Goal: Task Accomplishment & Management: Complete application form

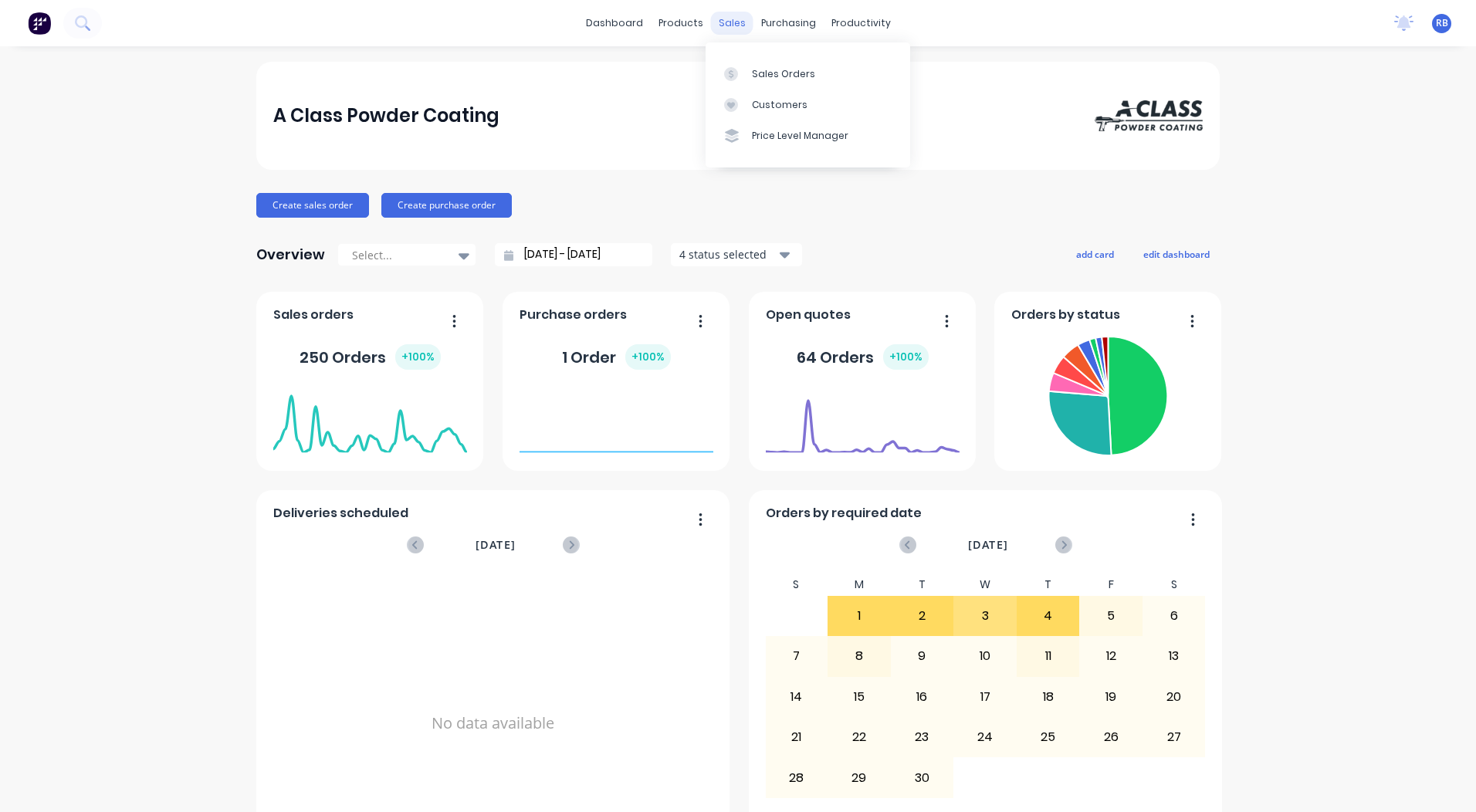
click at [720, 20] on div "sales" at bounding box center [732, 23] width 42 height 23
click at [773, 62] on link "Sales Orders" at bounding box center [808, 73] width 204 height 31
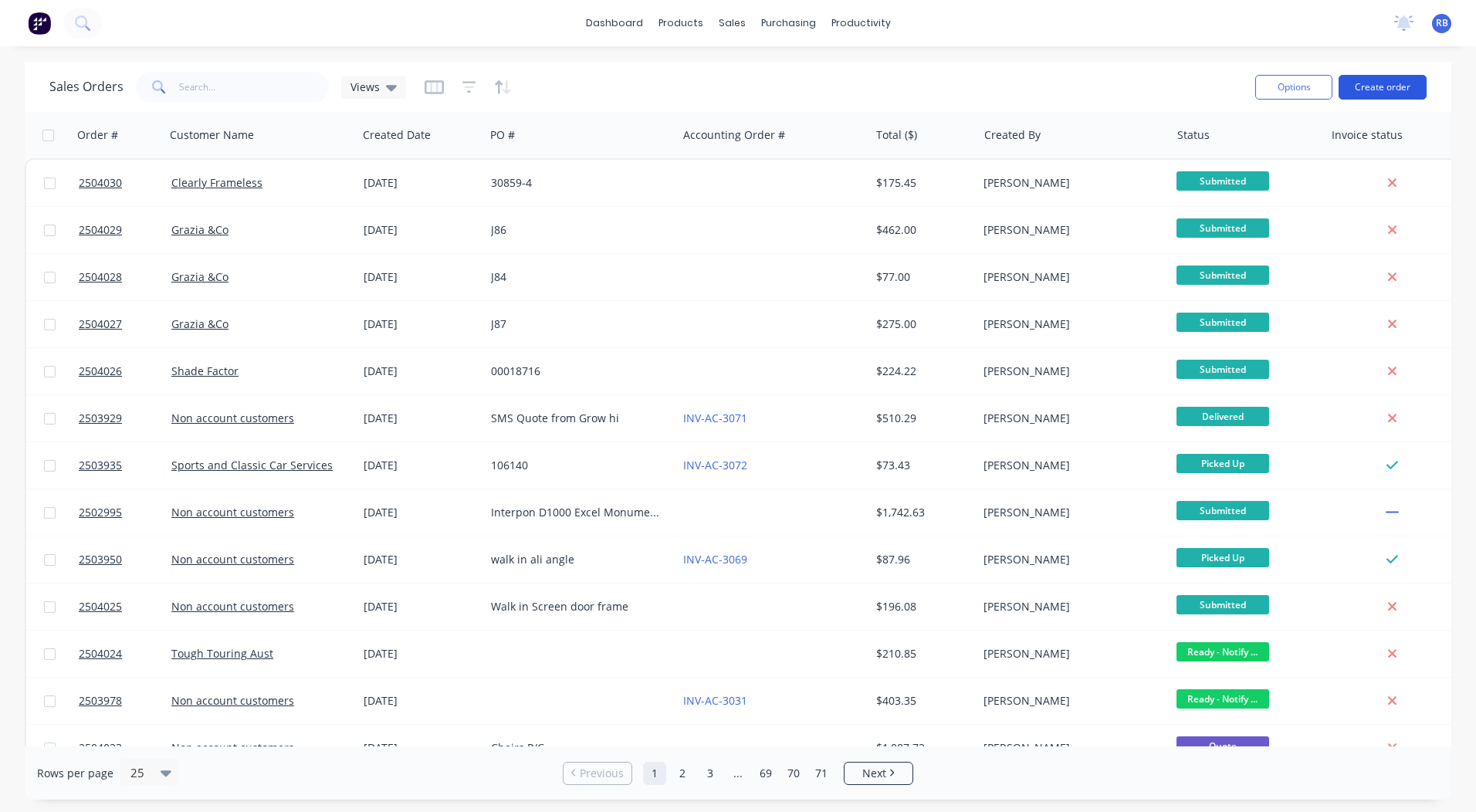
click at [1375, 78] on button "Create order" at bounding box center [1383, 87] width 88 height 25
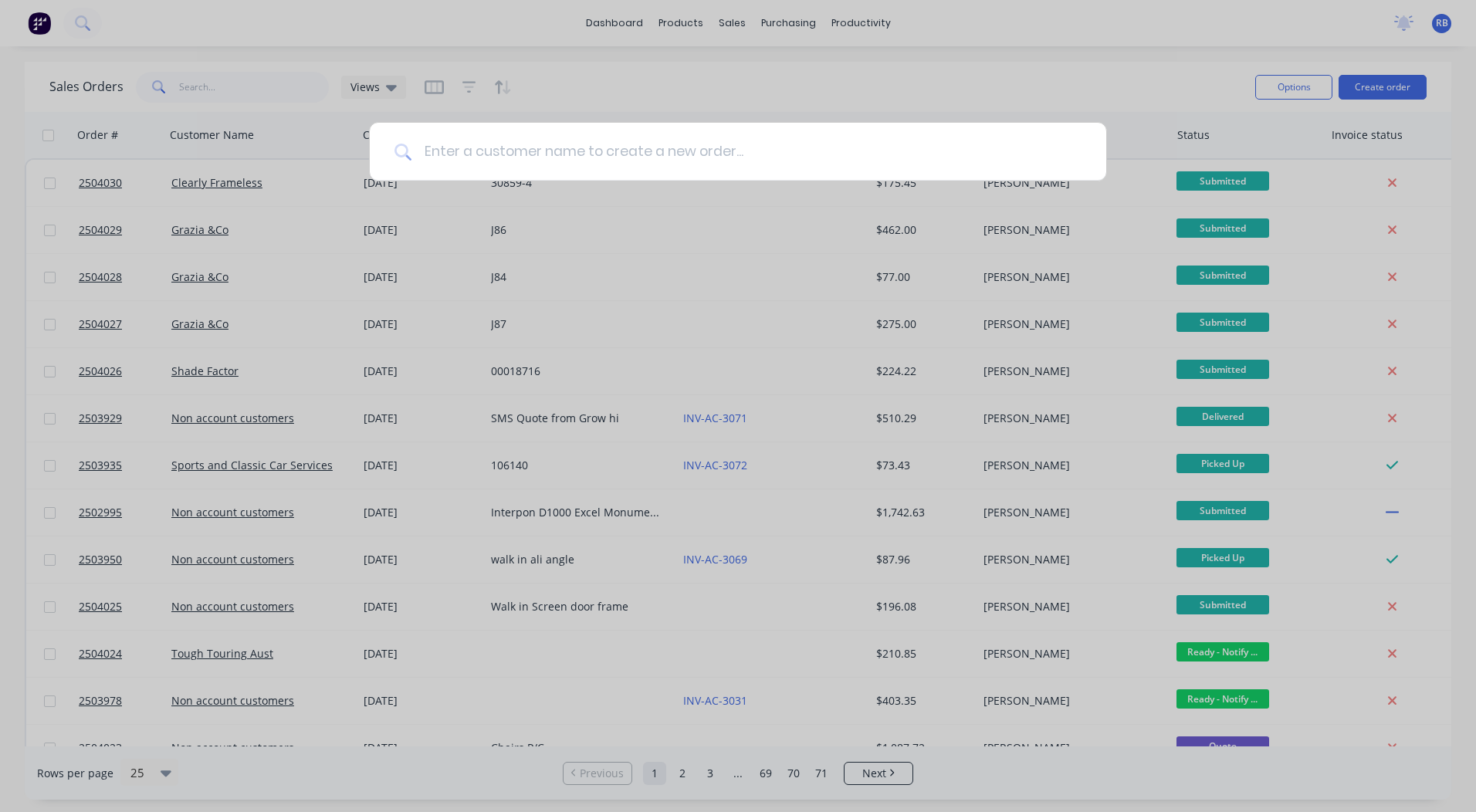
click at [605, 156] on input at bounding box center [746, 152] width 670 height 58
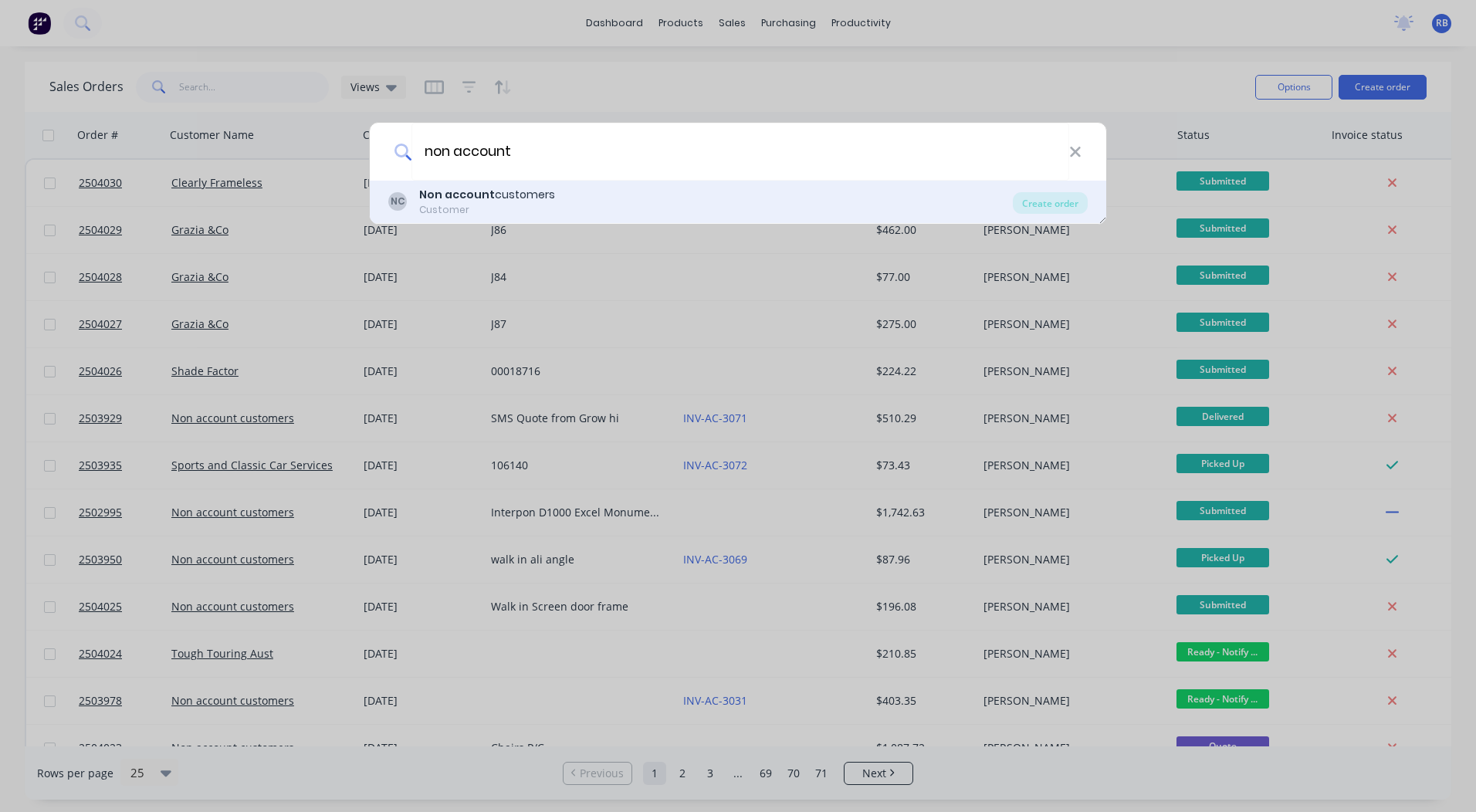
type input "non account"
click at [517, 191] on div "Non account customers" at bounding box center [487, 195] width 136 height 16
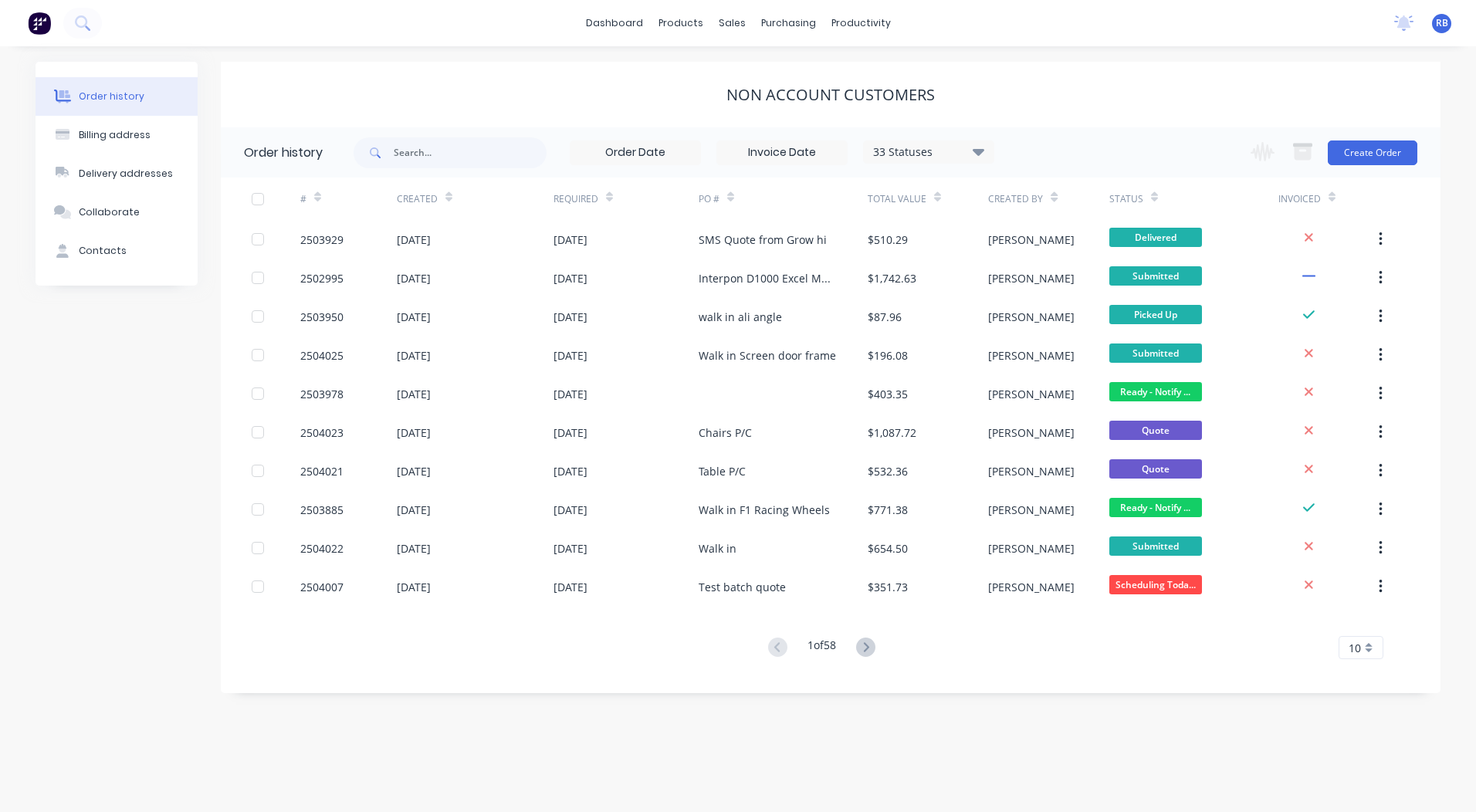
click at [1361, 135] on div "Change order status Submitted Booked / Not Delivered Scheduling [DATE] Awating …" at bounding box center [1330, 152] width 176 height 50
click at [1363, 149] on button "Create Order" at bounding box center [1373, 153] width 89 height 25
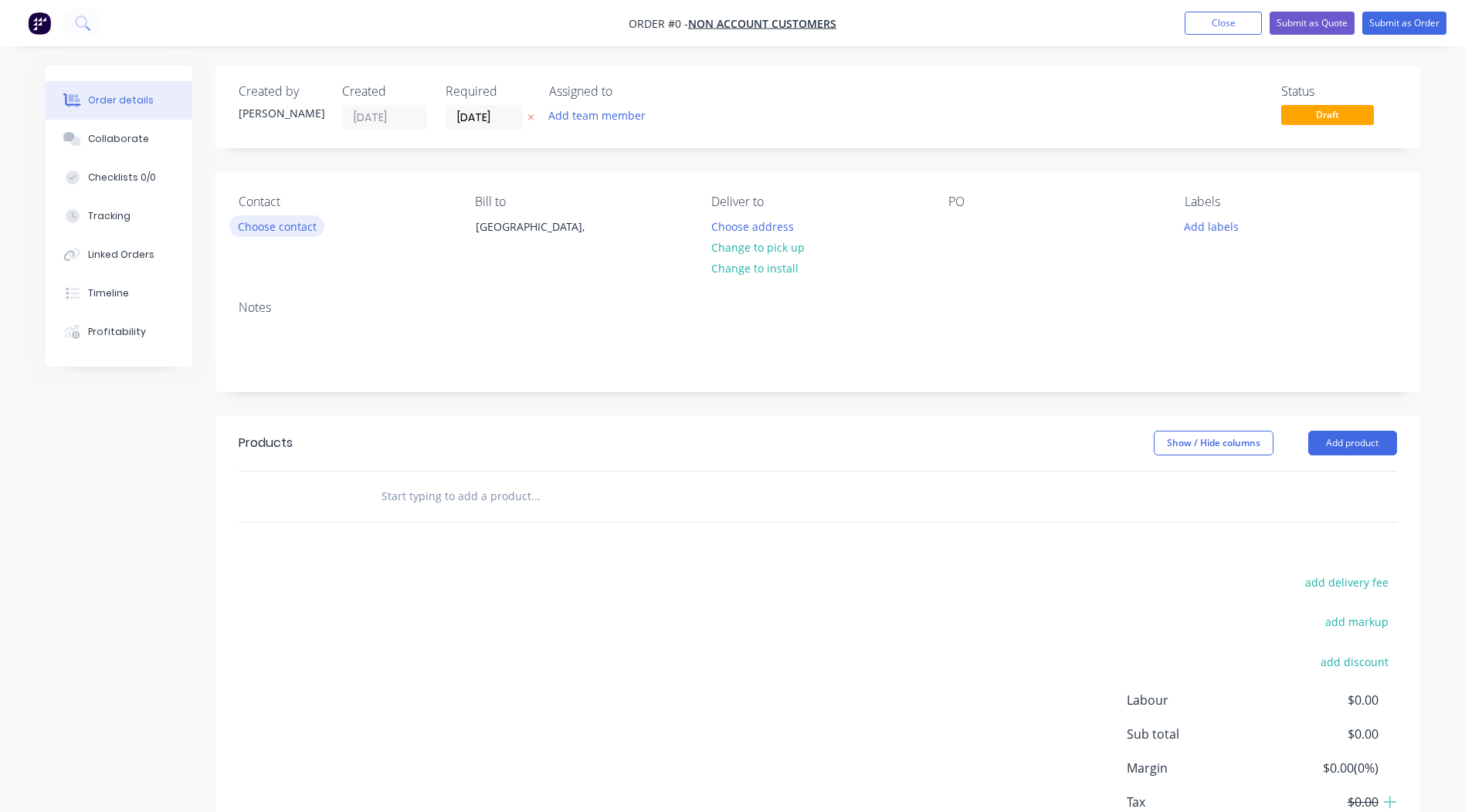
click at [287, 229] on button "Choose contact" at bounding box center [276, 226] width 95 height 21
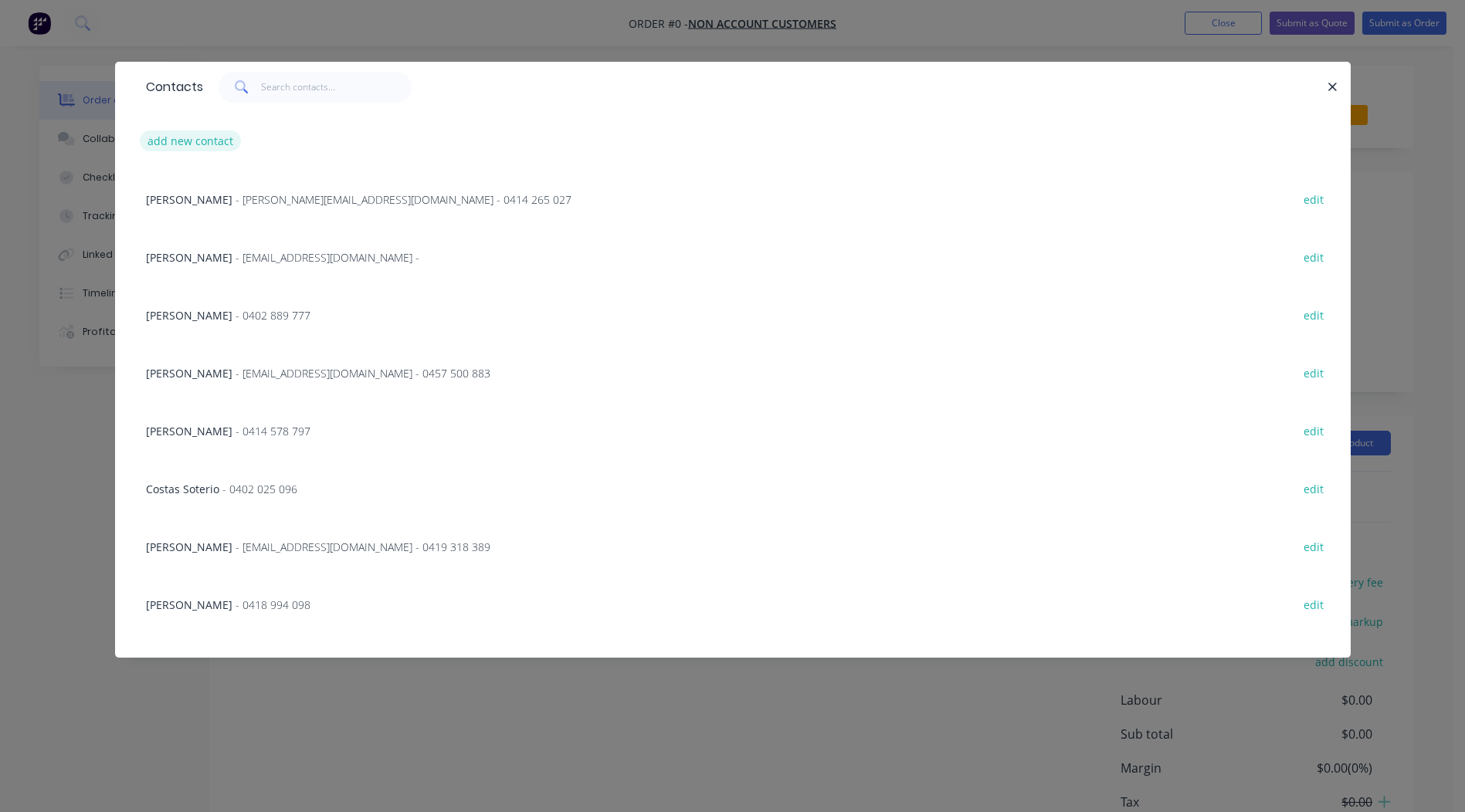
click at [192, 146] on button "add new contact" at bounding box center [190, 141] width 102 height 21
select select "AU"
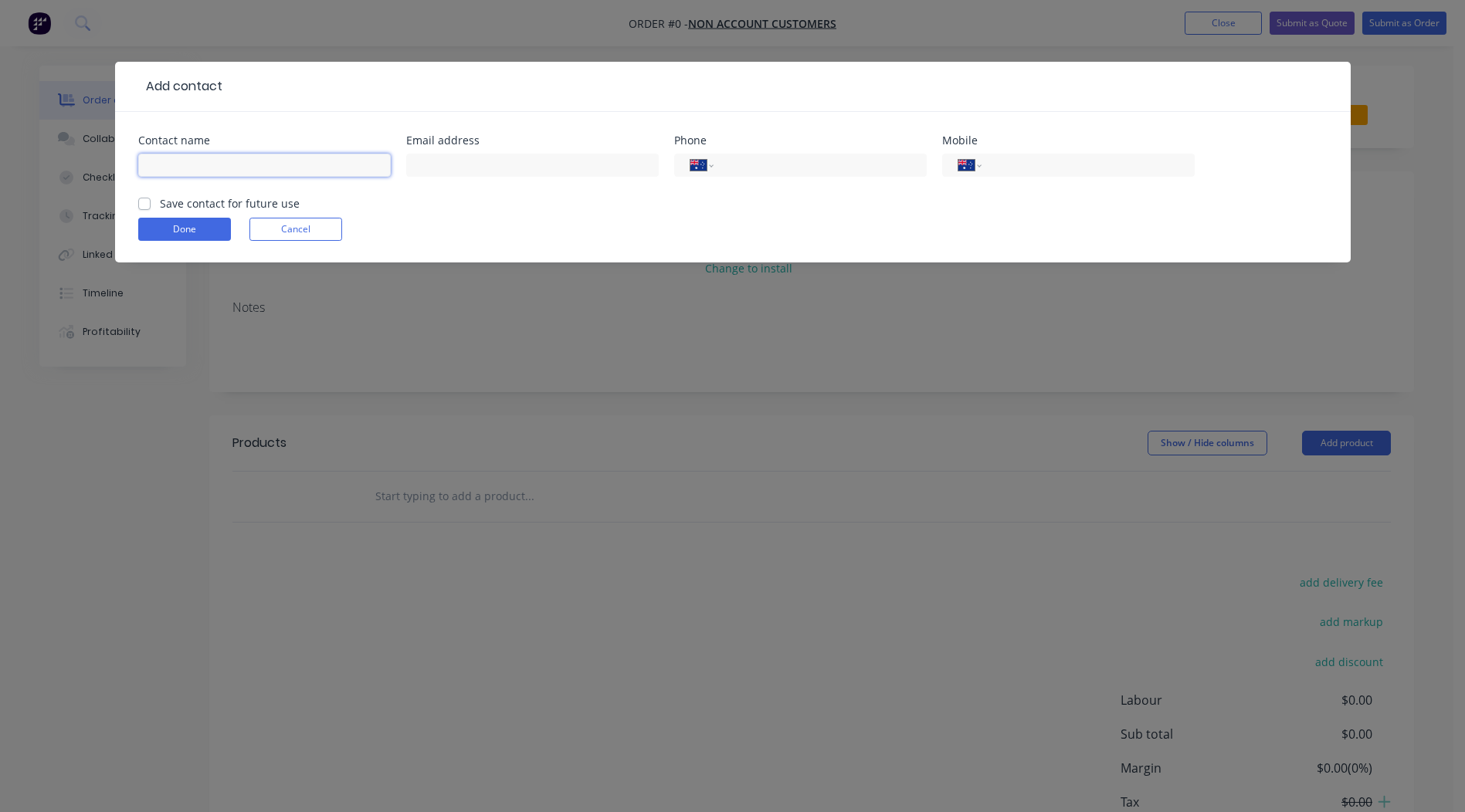
click at [248, 163] on input "text" at bounding box center [265, 165] width 253 height 23
type input "C"
type input "B"
type input "[PERSON_NAME]"
click at [433, 167] on input "text" at bounding box center [532, 165] width 253 height 23
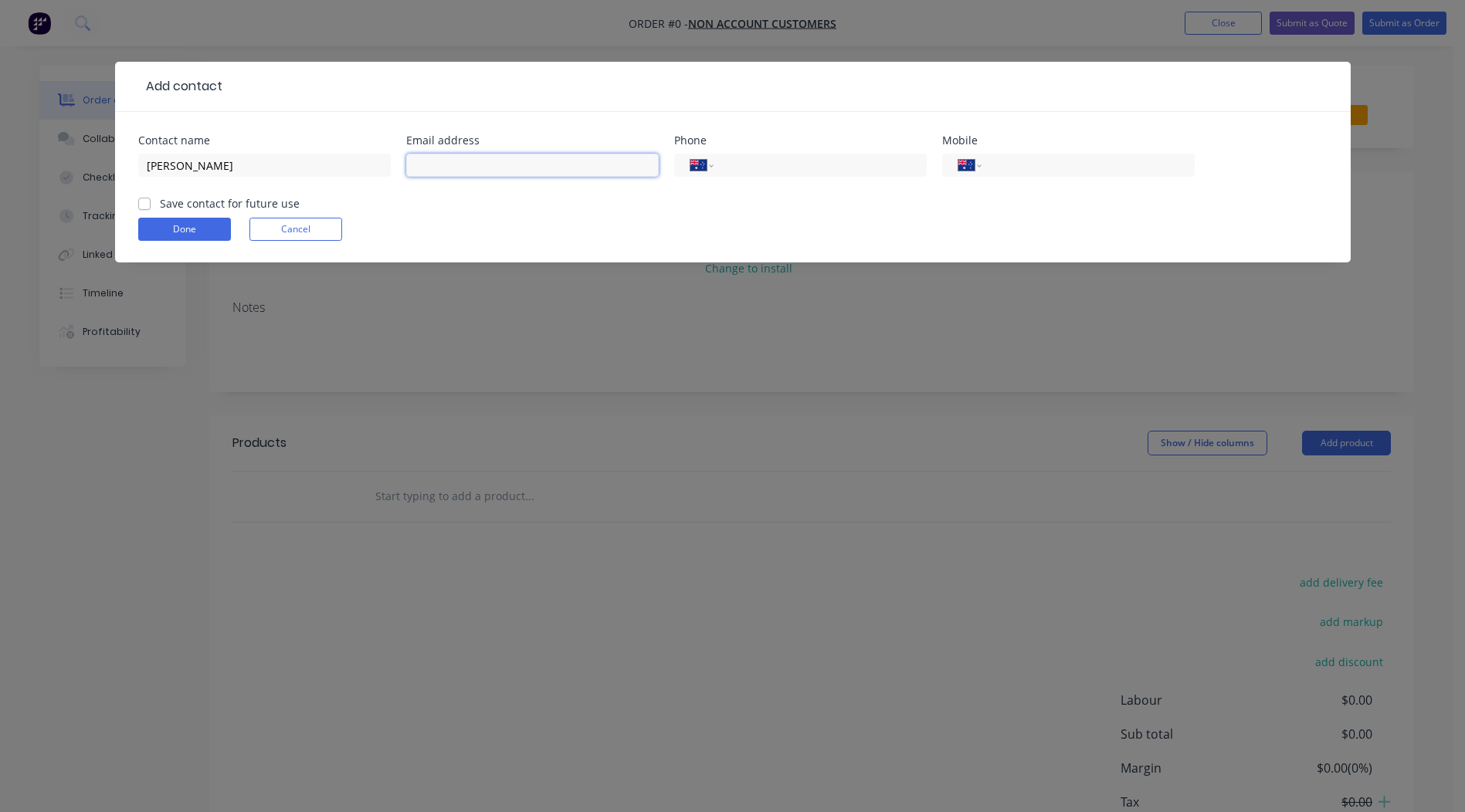
type input "C"
type input "[PERSON_NAME][EMAIL_ADDRESS][DOMAIN_NAME]"
click at [1018, 174] on input "tel" at bounding box center [1084, 166] width 185 height 18
type input "0409 866 571"
click at [160, 203] on label "Save contact for future use" at bounding box center [229, 203] width 139 height 16
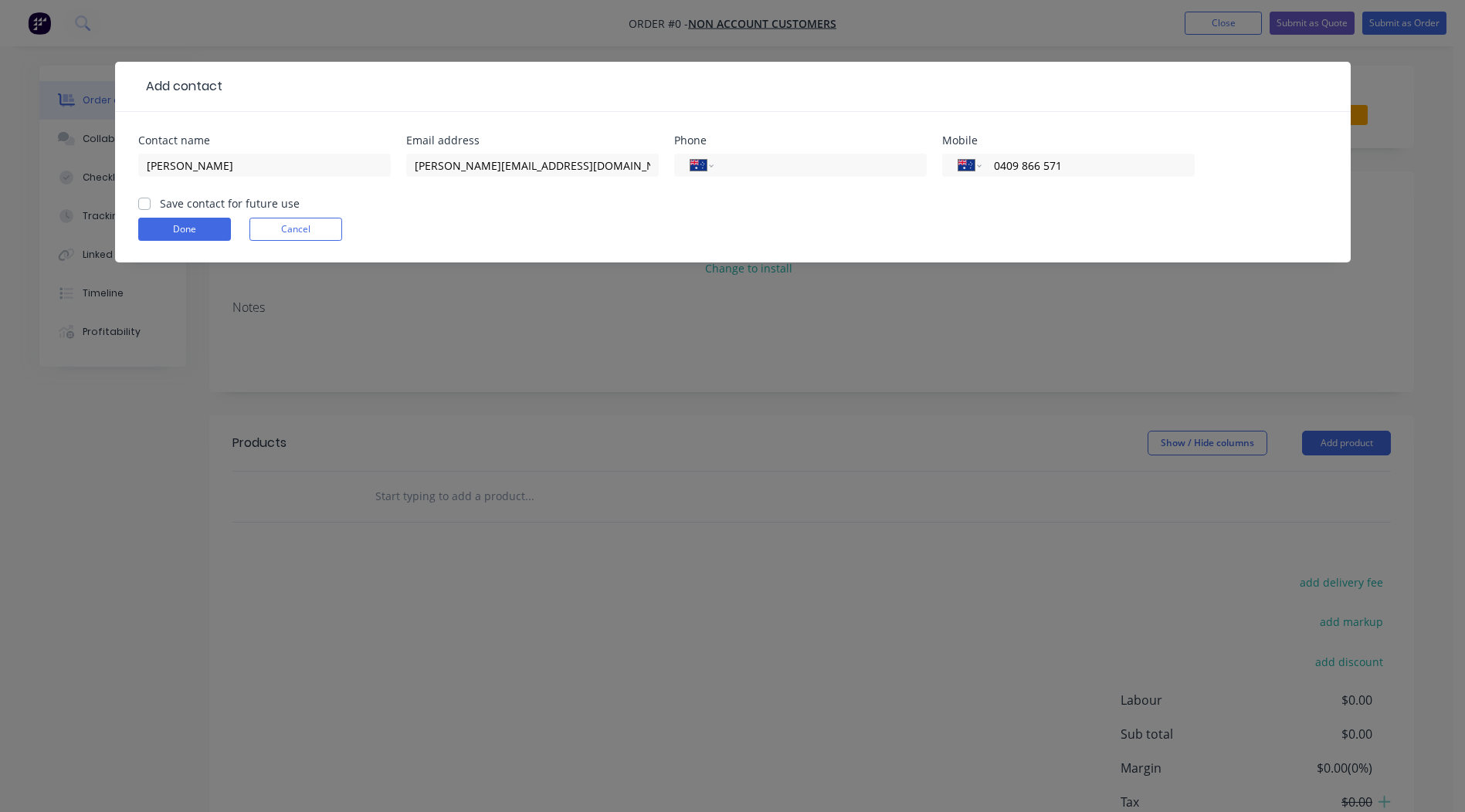
click at [148, 203] on input "Save contact for future use" at bounding box center [145, 203] width 12 height 15
checkbox input "true"
click at [160, 224] on button "Done" at bounding box center [185, 229] width 93 height 23
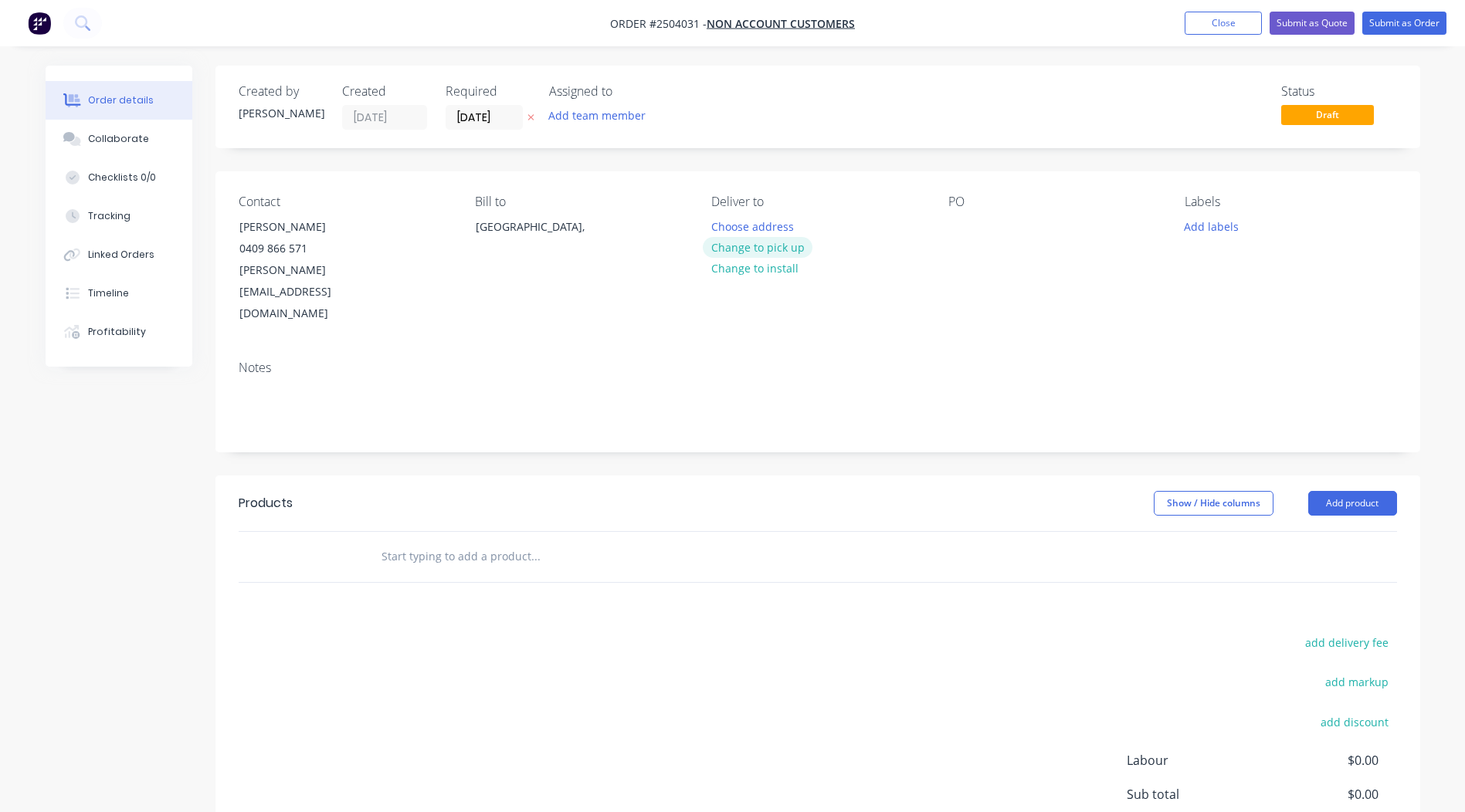
click at [740, 246] on button "Change to pick up" at bounding box center [757, 247] width 110 height 21
click at [953, 221] on div at bounding box center [961, 227] width 25 height 23
click at [1219, 223] on button "Add labels" at bounding box center [1211, 226] width 71 height 21
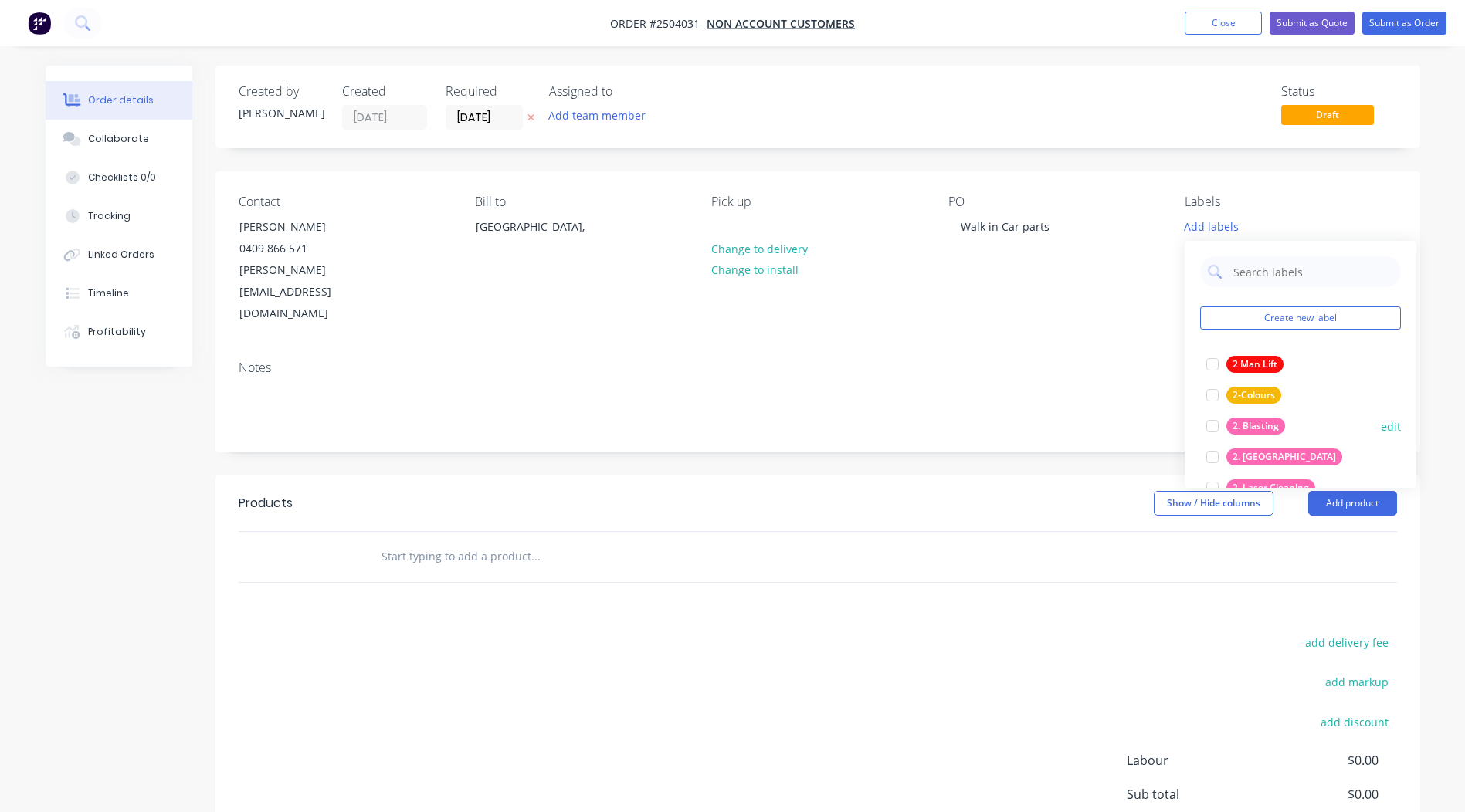
click at [1210, 426] on div at bounding box center [1212, 425] width 31 height 31
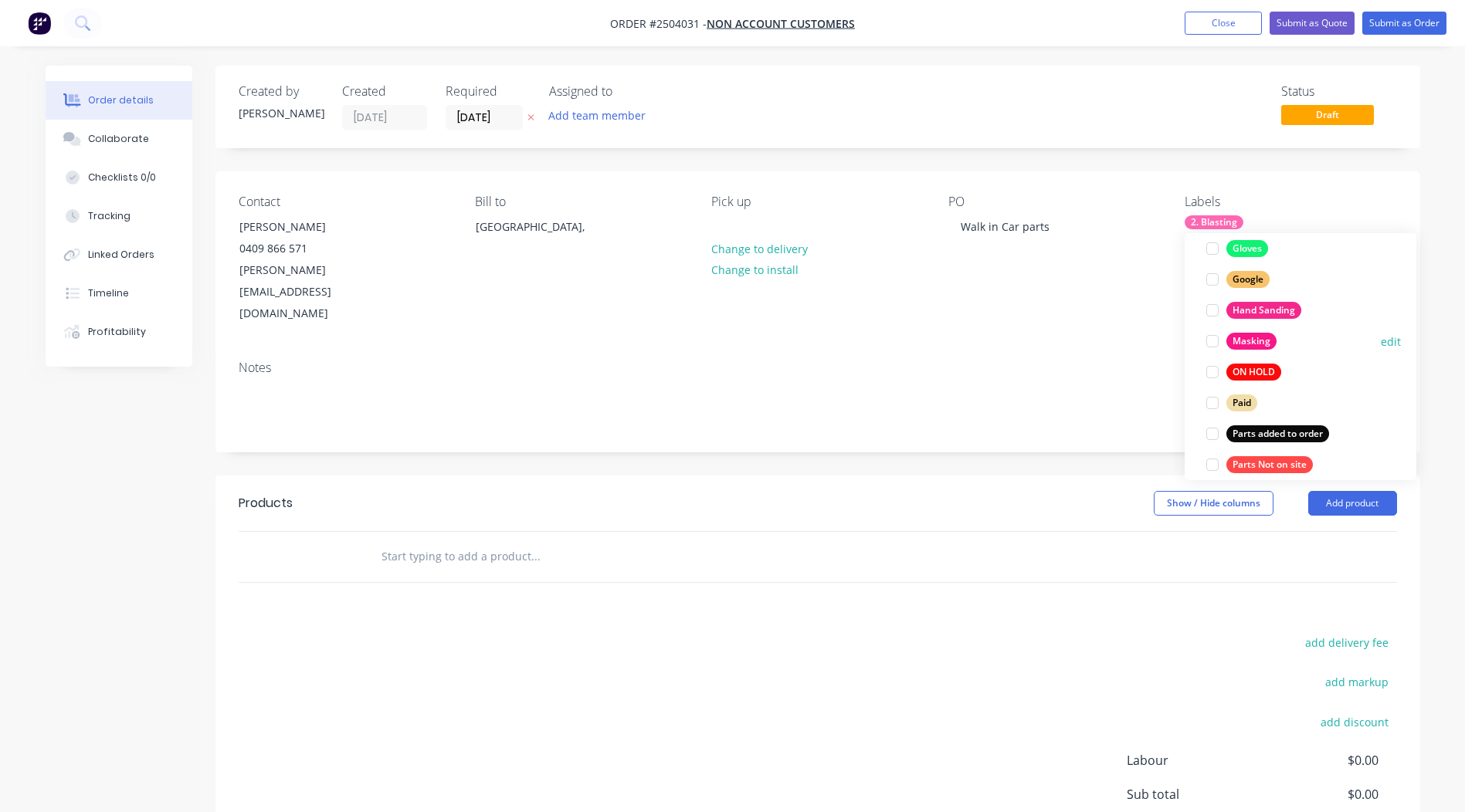
scroll to position [1112, 0]
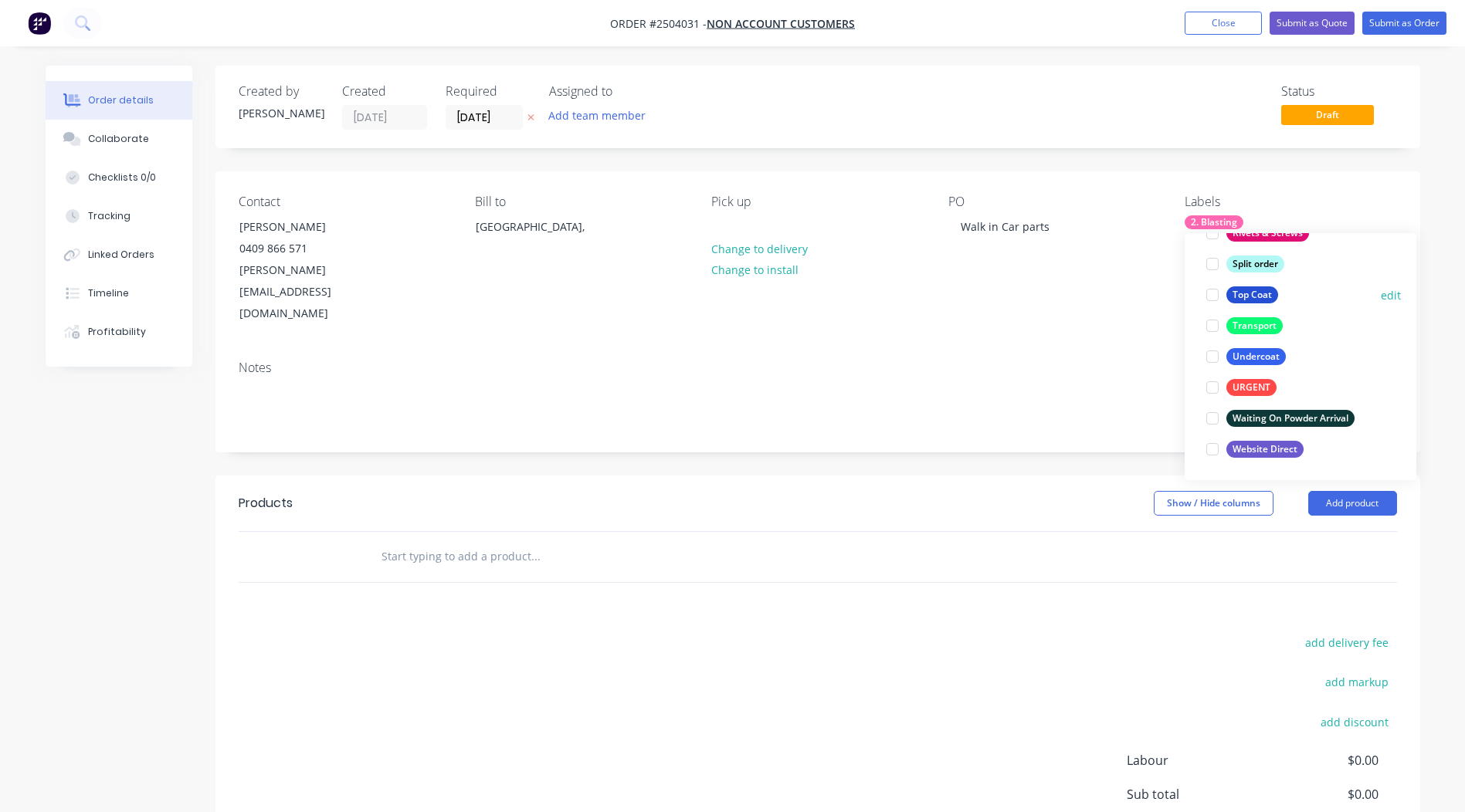
click at [1212, 291] on div at bounding box center [1212, 295] width 31 height 31
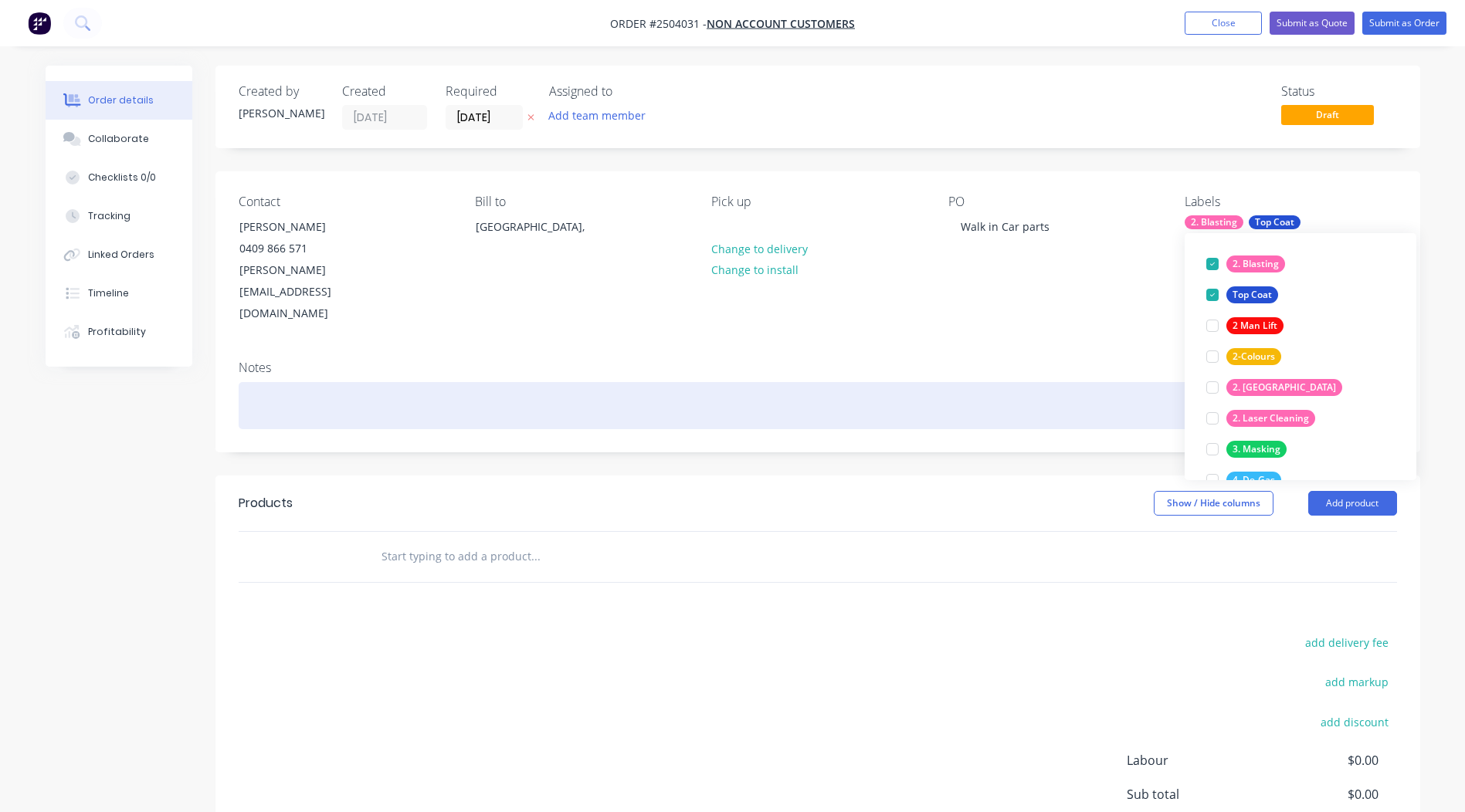
click at [736, 382] on div at bounding box center [818, 406] width 1159 height 47
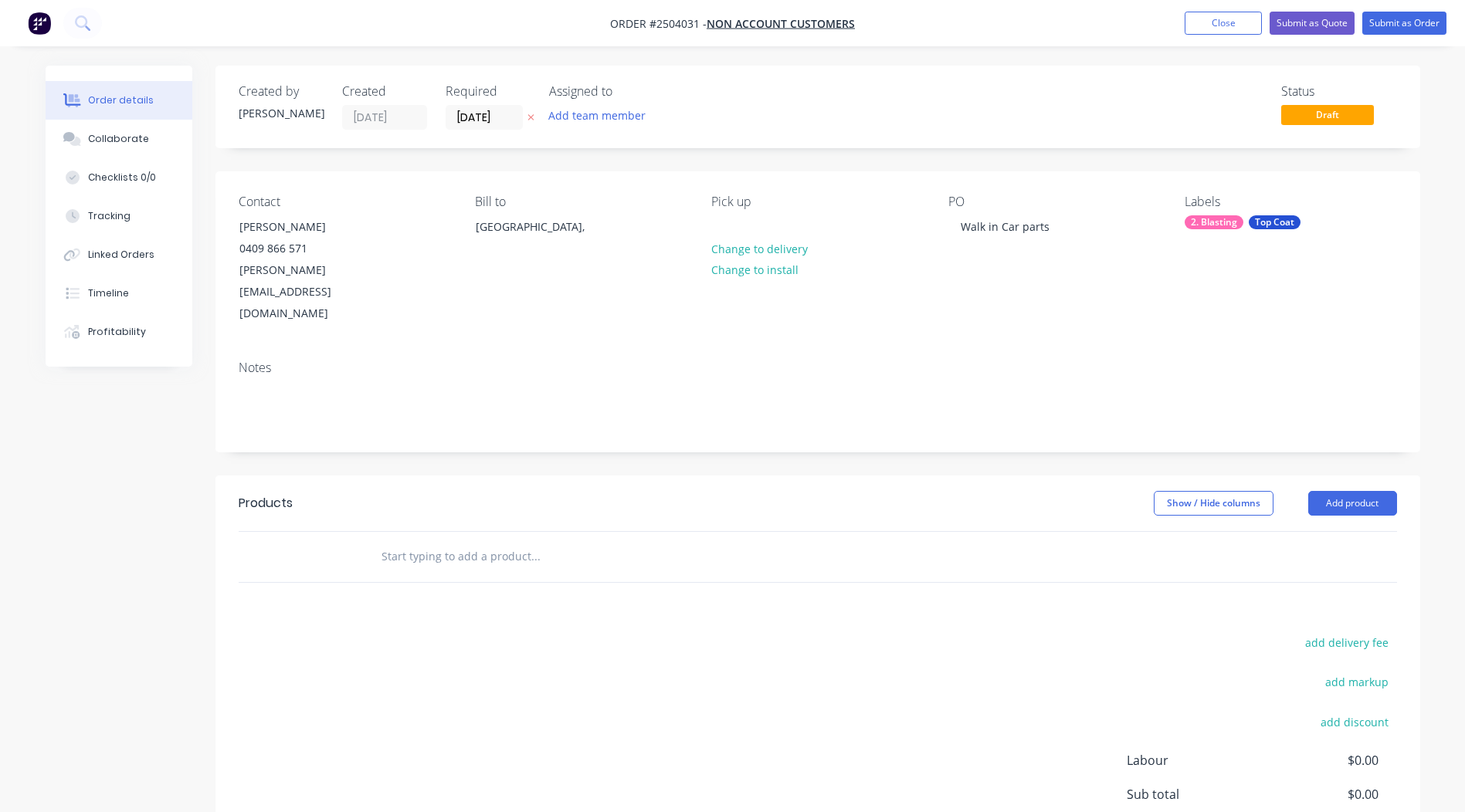
click at [1276, 219] on div "Top Coat" at bounding box center [1275, 223] width 52 height 14
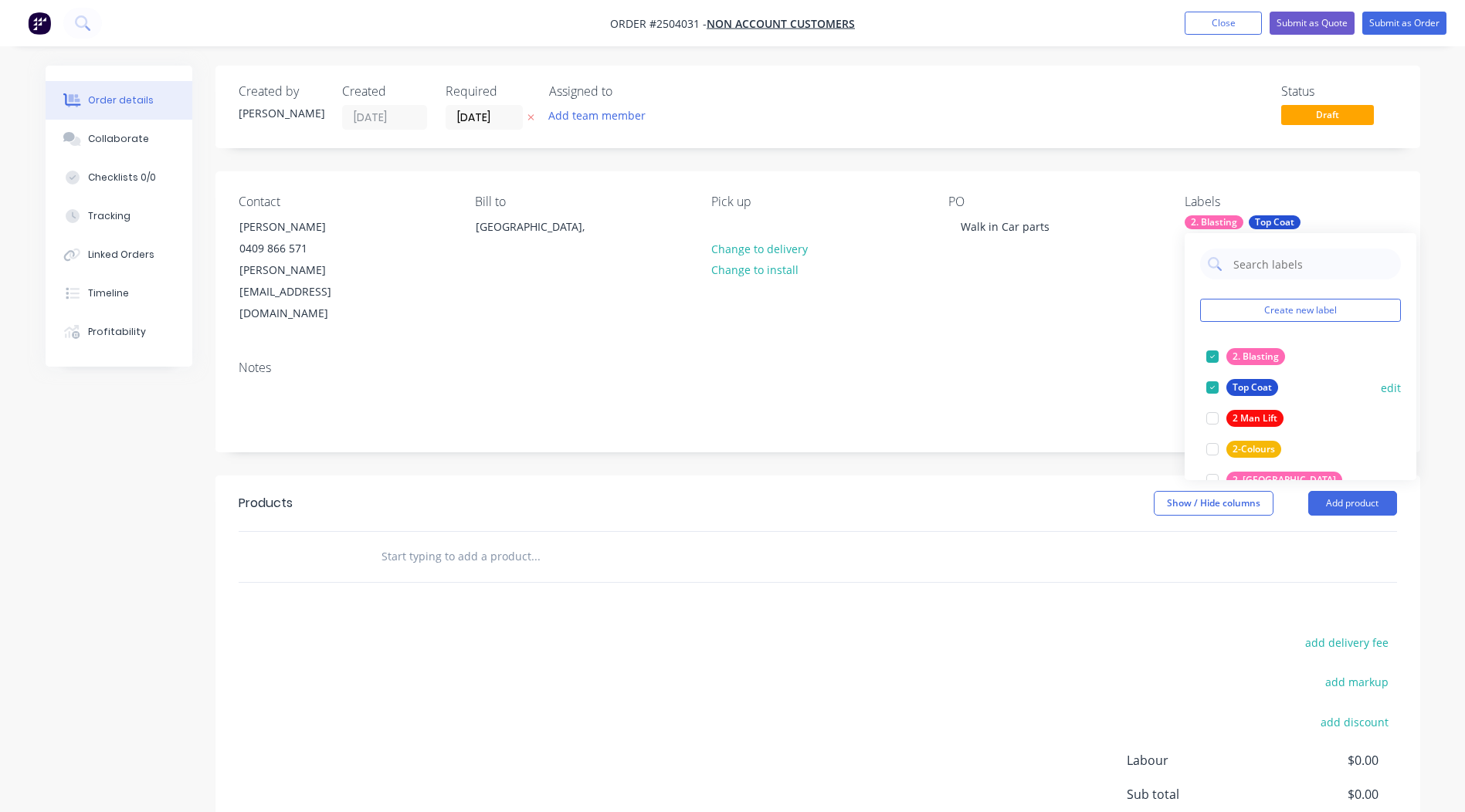
click at [1211, 386] on div at bounding box center [1212, 387] width 31 height 31
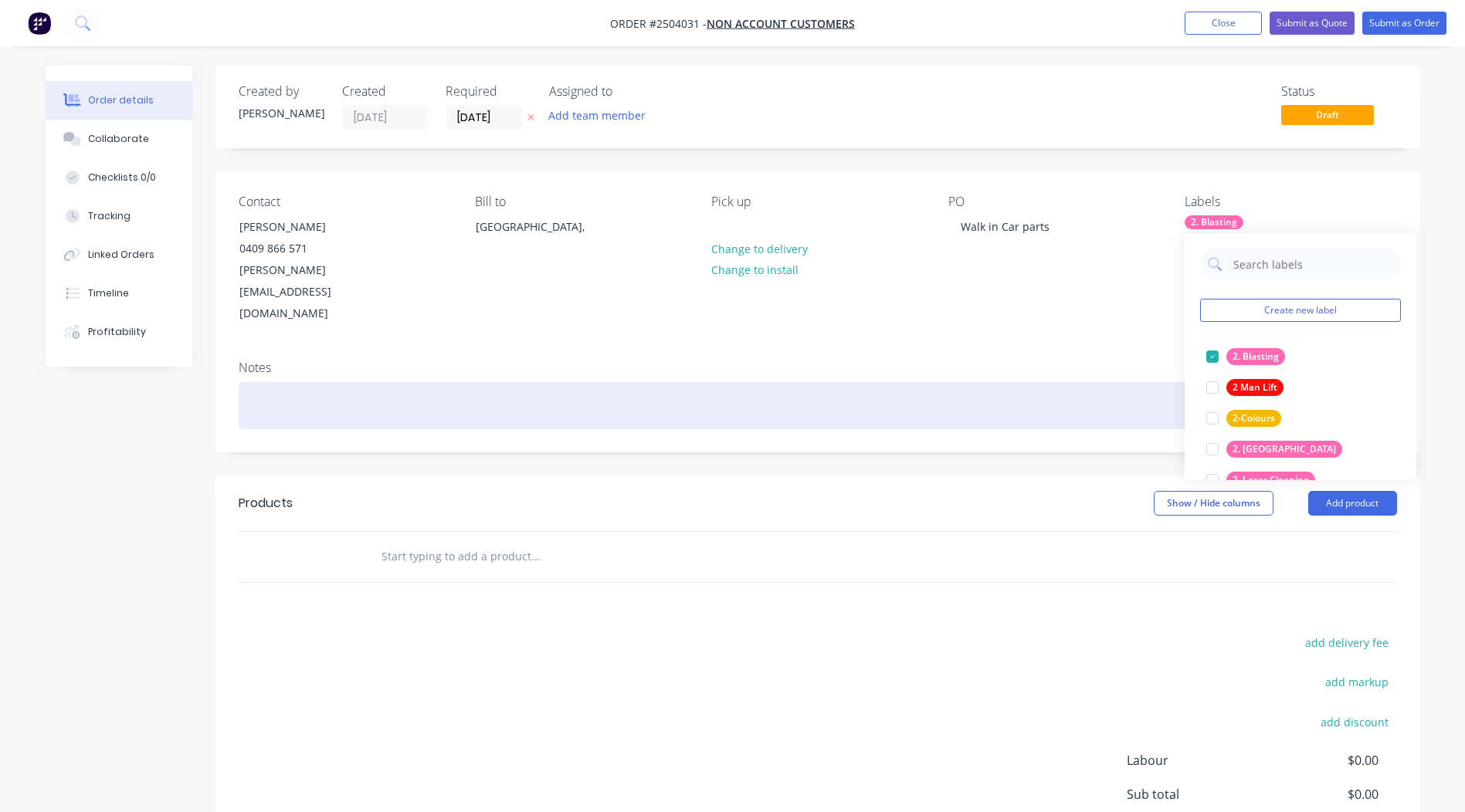
click at [1047, 382] on div at bounding box center [818, 406] width 1159 height 47
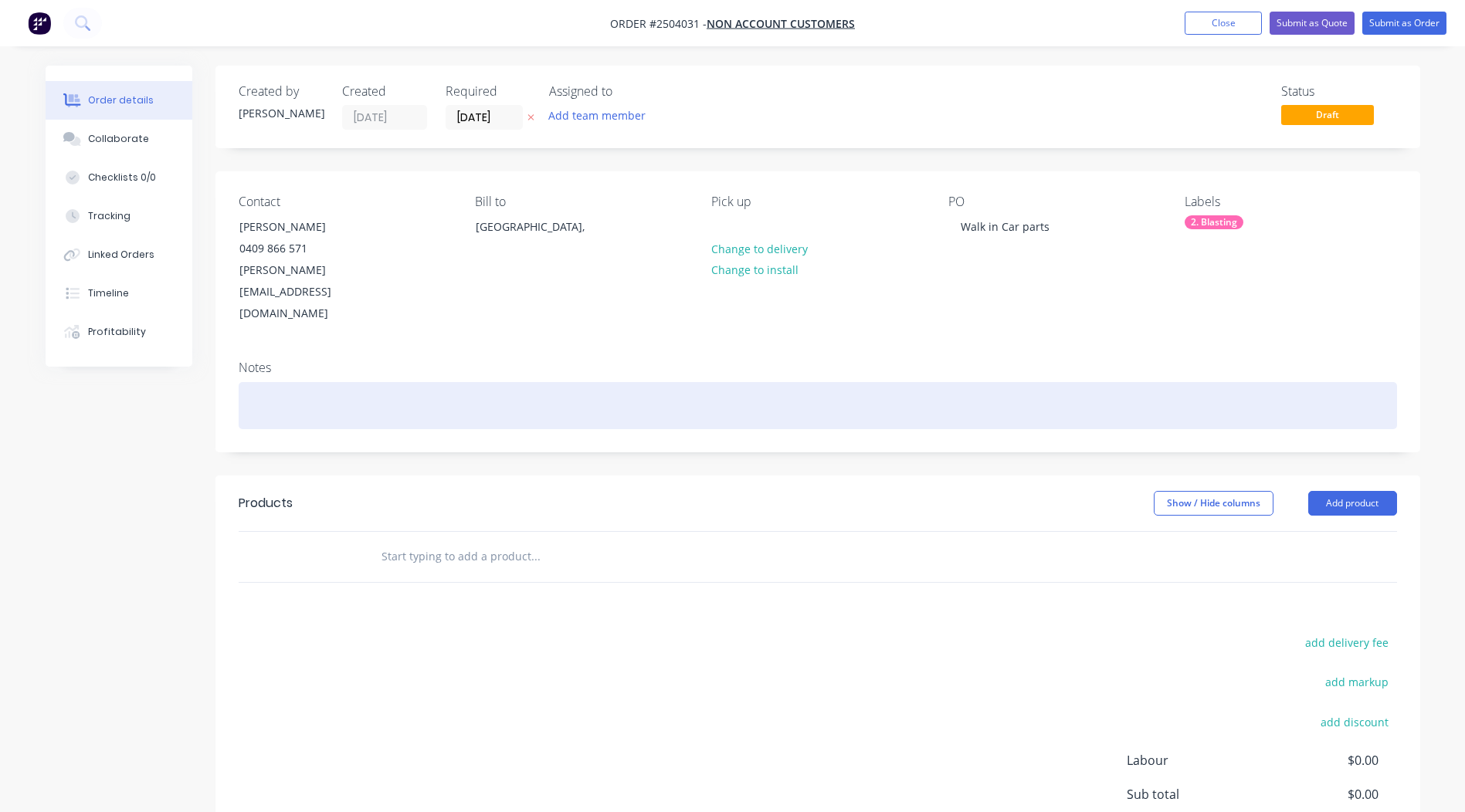
click at [279, 382] on div at bounding box center [818, 406] width 1159 height 47
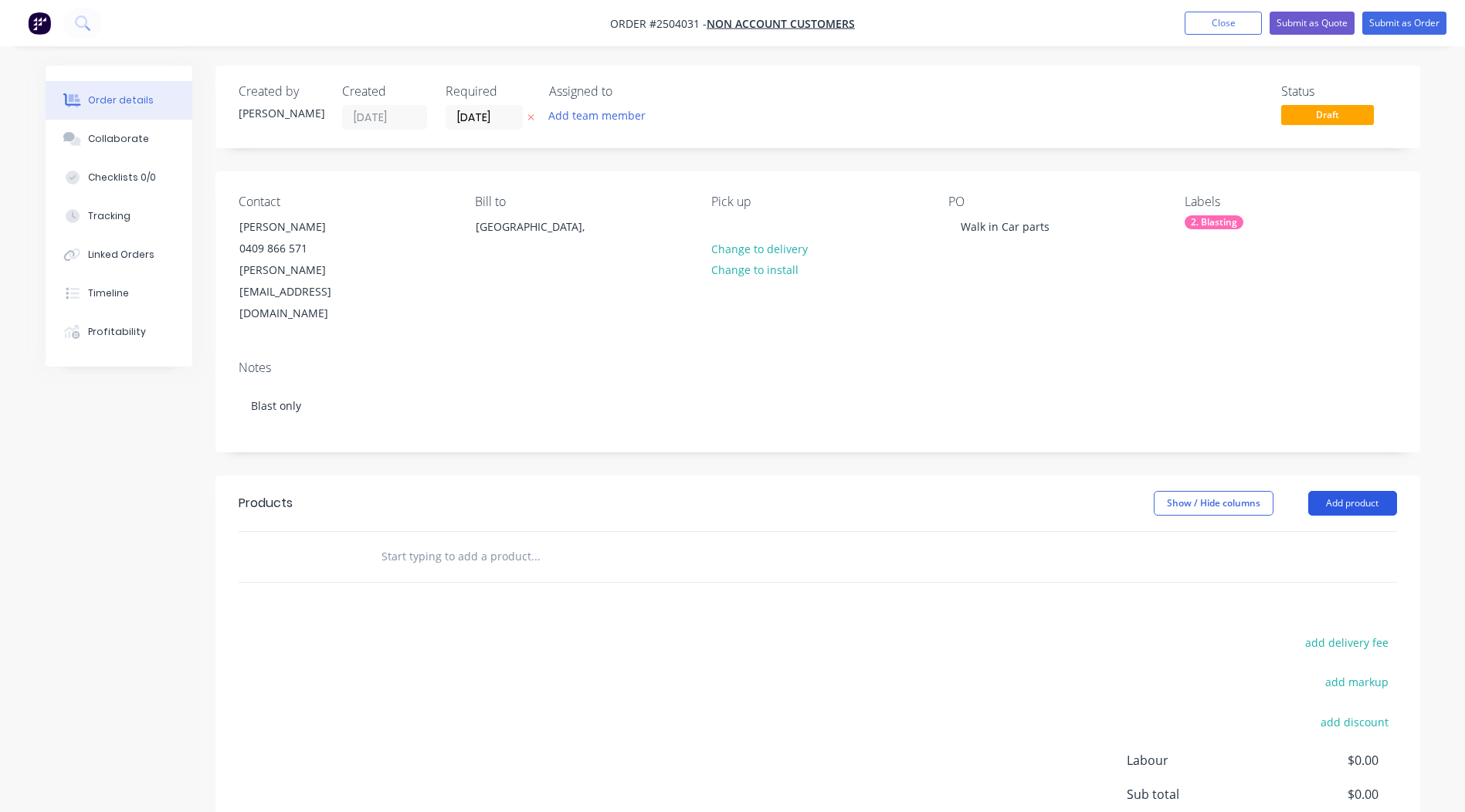
click at [1346, 491] on button "Add product" at bounding box center [1352, 503] width 89 height 25
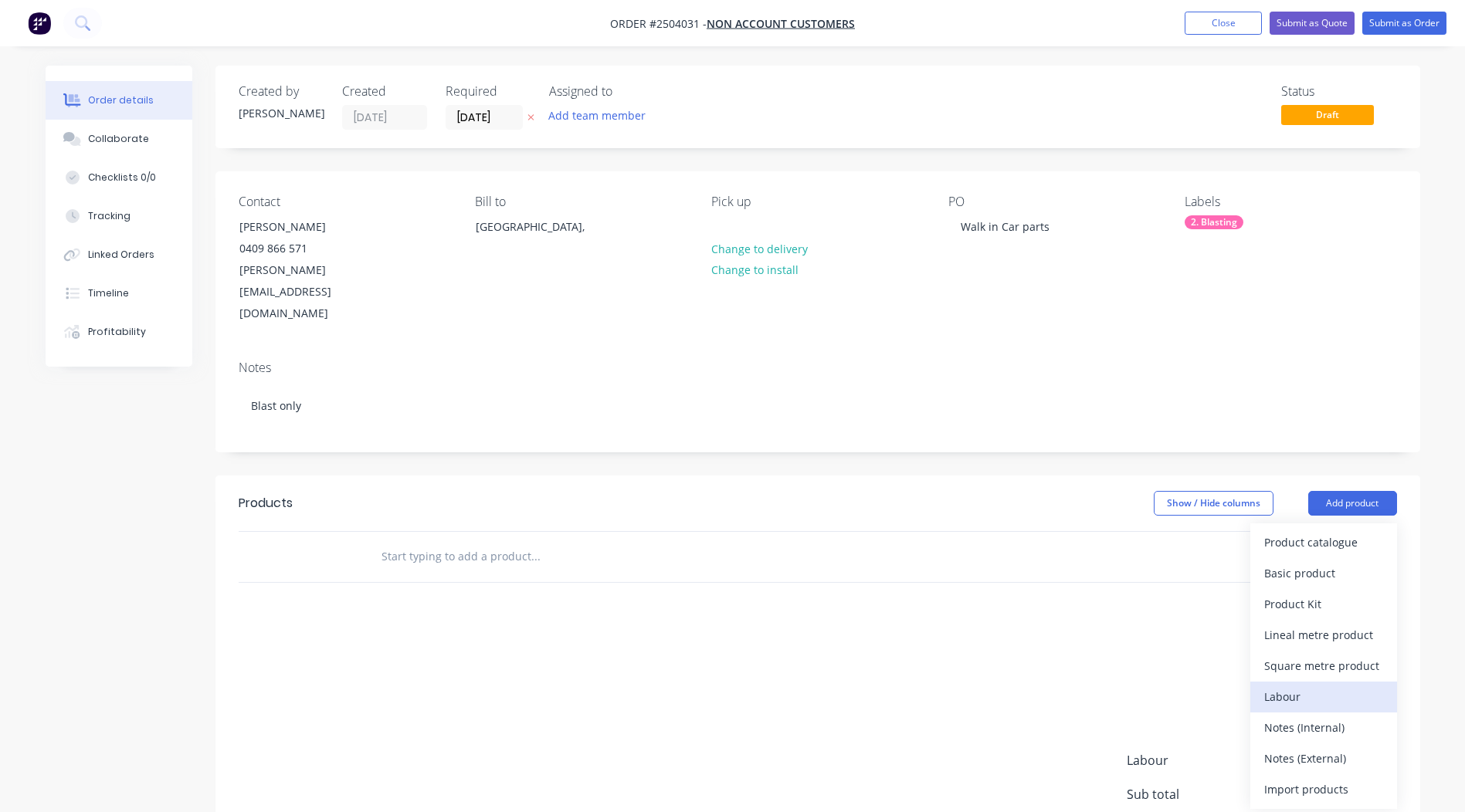
click at [1295, 686] on div "Labour" at bounding box center [1324, 697] width 119 height 23
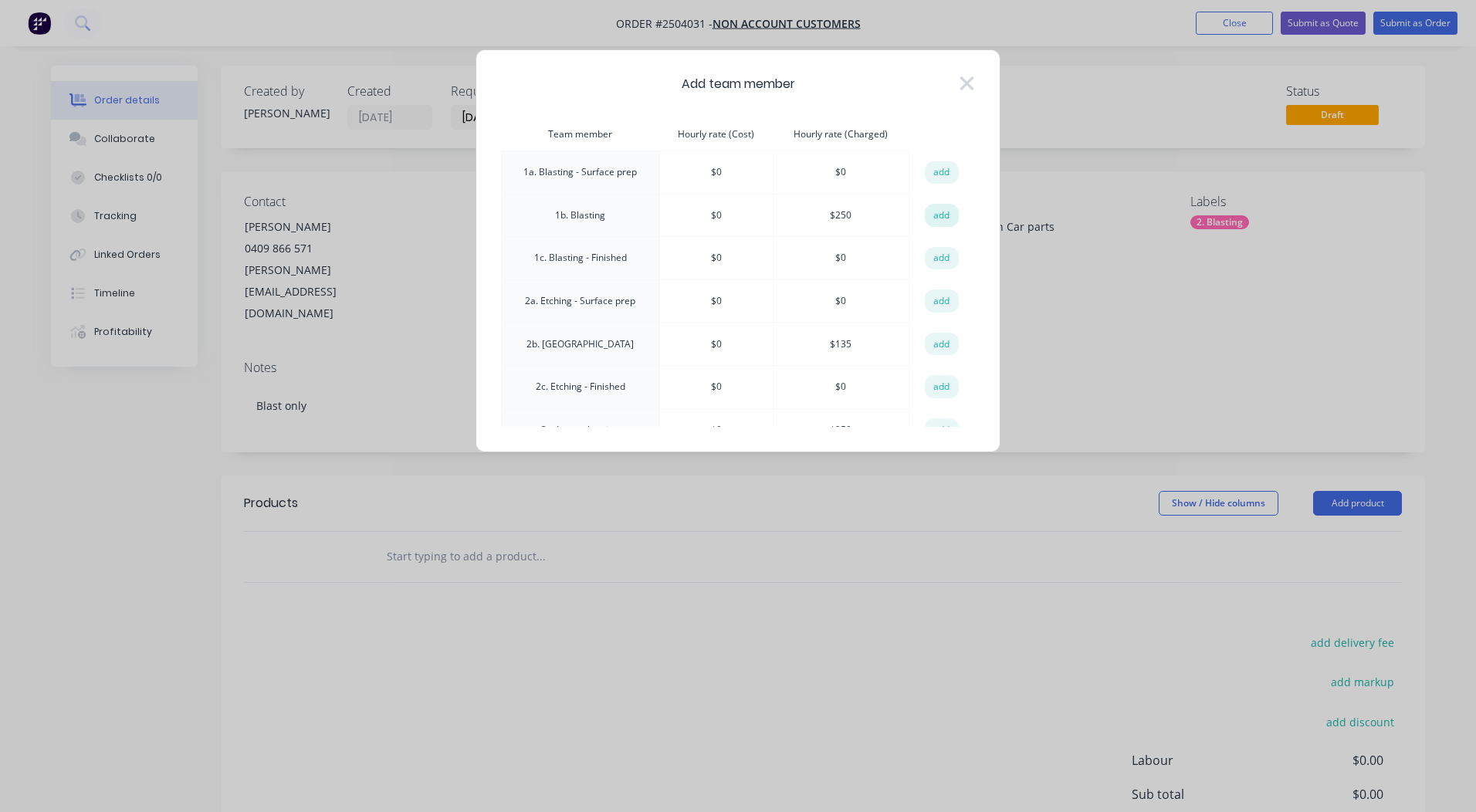
click at [938, 215] on button "add" at bounding box center [942, 215] width 34 height 23
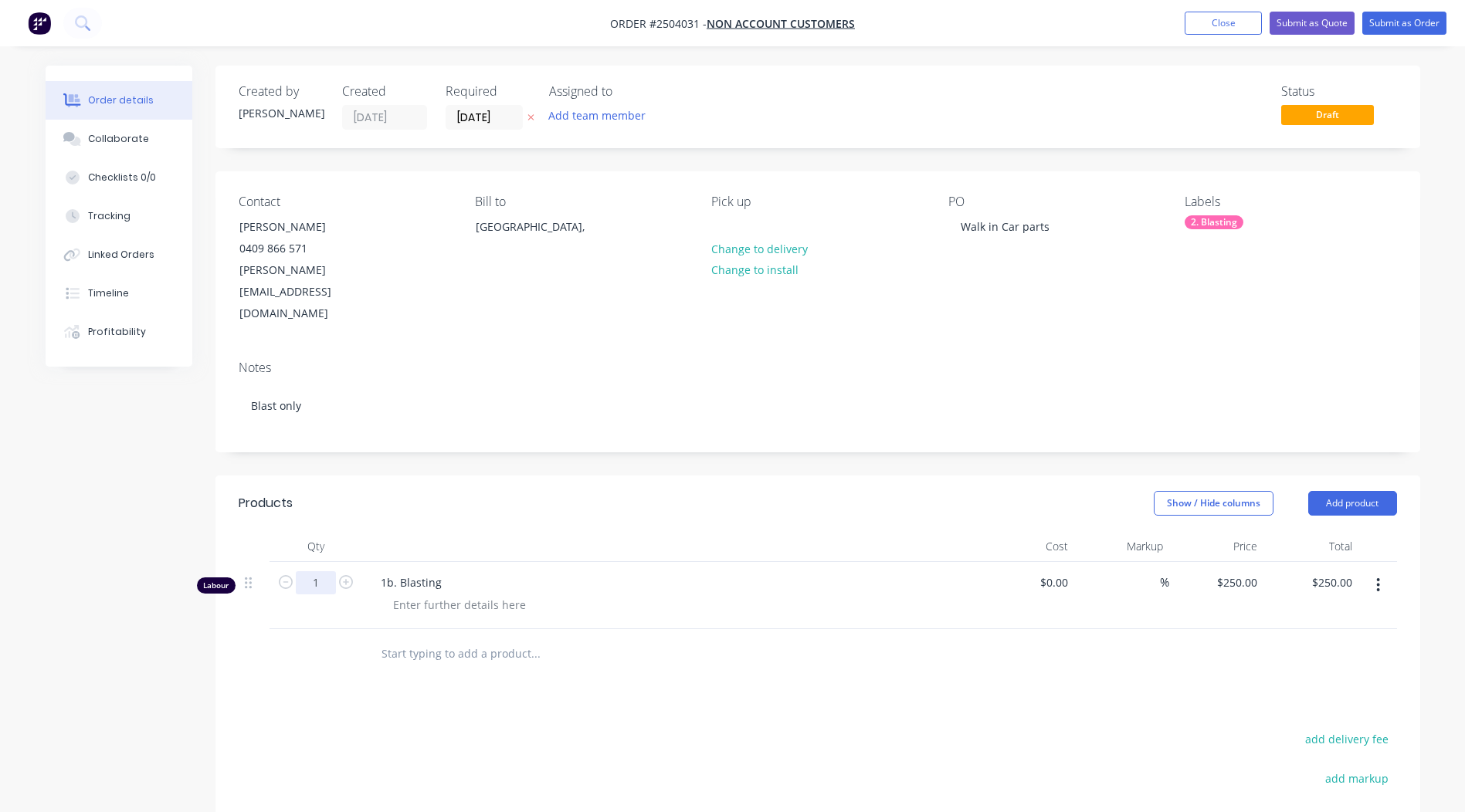
click at [320, 572] on input "1" at bounding box center [316, 583] width 40 height 23
type input "0.666"
type input "$166.50"
click at [699, 638] on div at bounding box center [600, 653] width 463 height 31
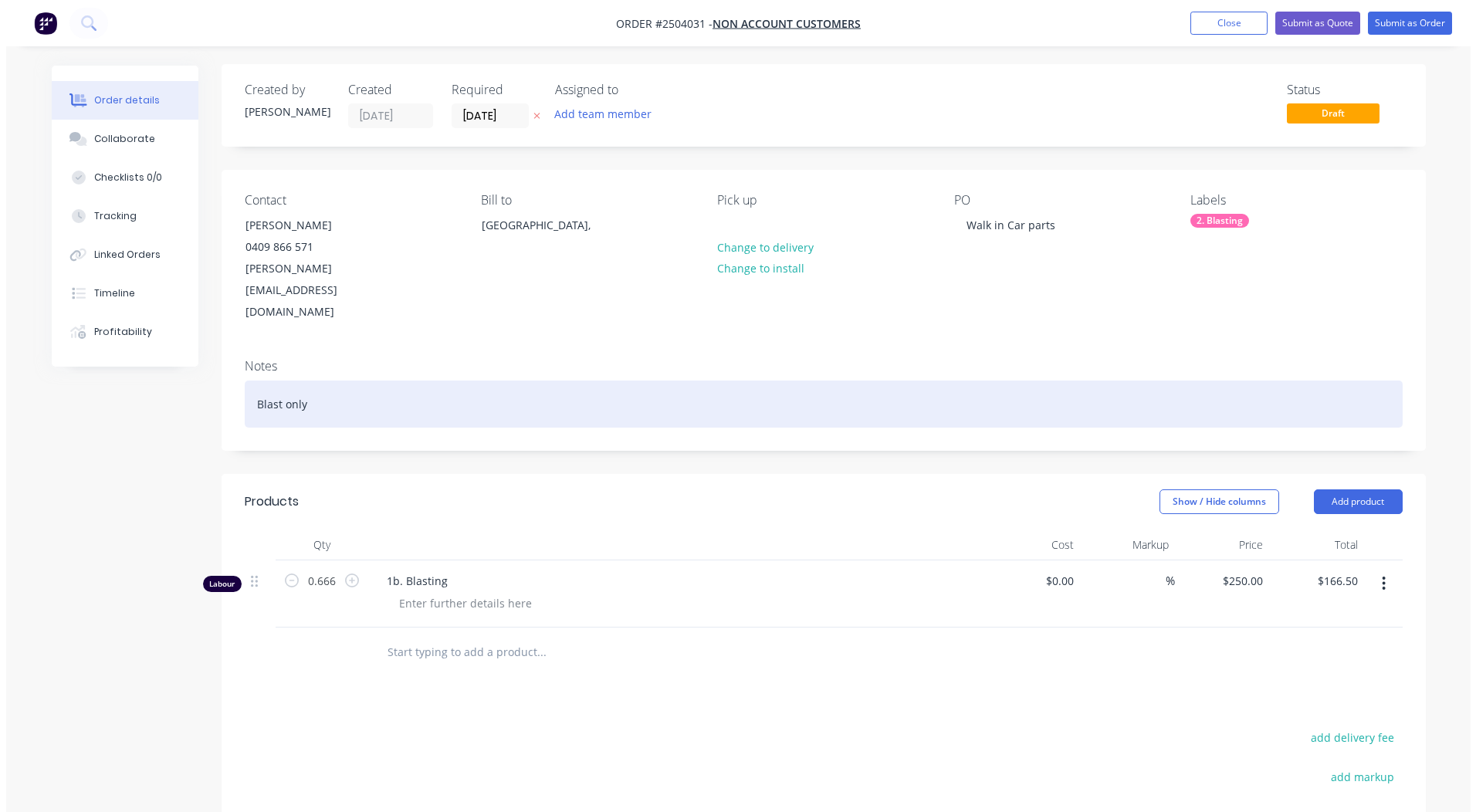
scroll to position [0, 0]
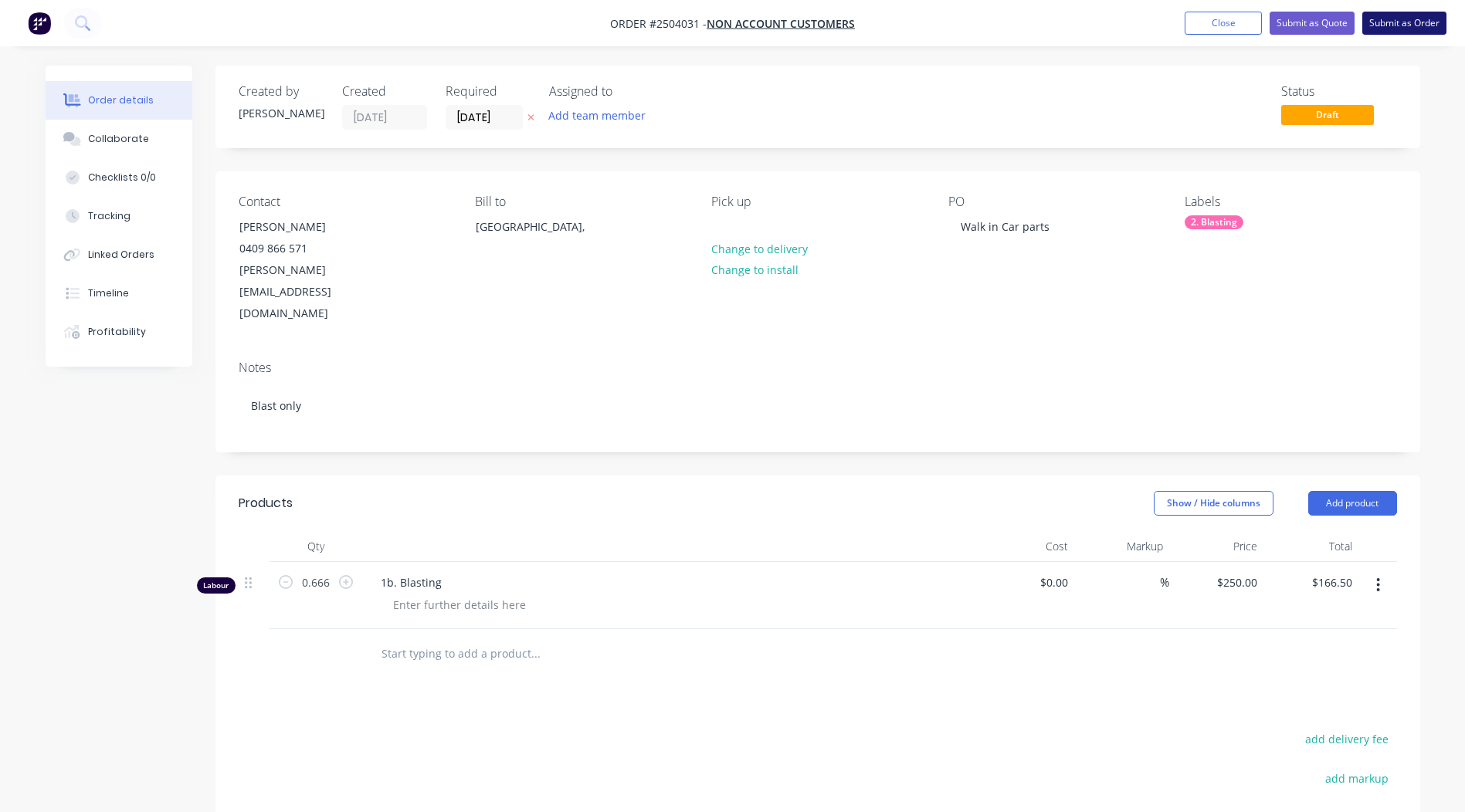
click at [1397, 17] on button "Submit as Order" at bounding box center [1404, 23] width 84 height 23
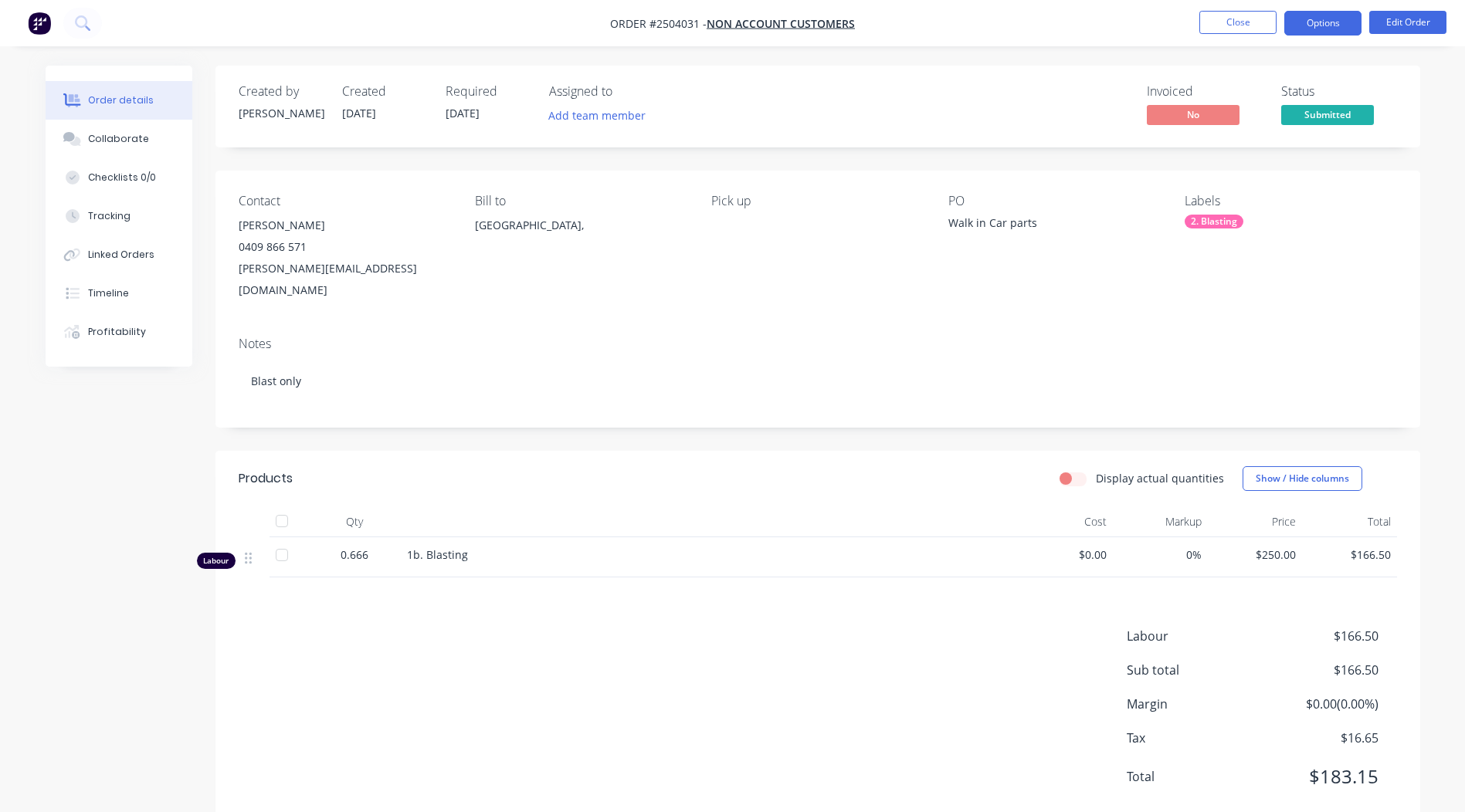
click at [1308, 24] on button "Options" at bounding box center [1323, 23] width 77 height 25
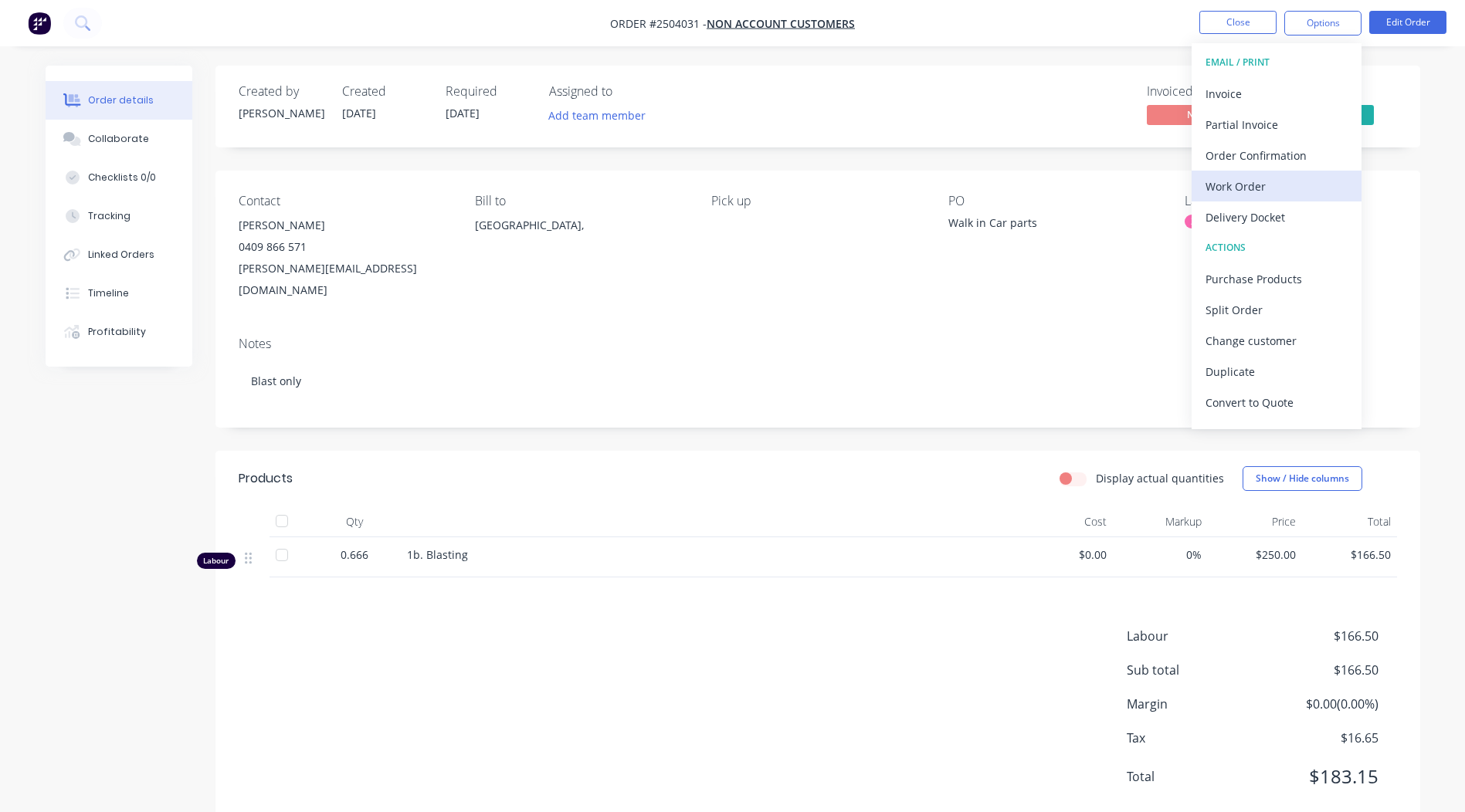
click at [1254, 184] on div "Work Order" at bounding box center [1276, 187] width 142 height 23
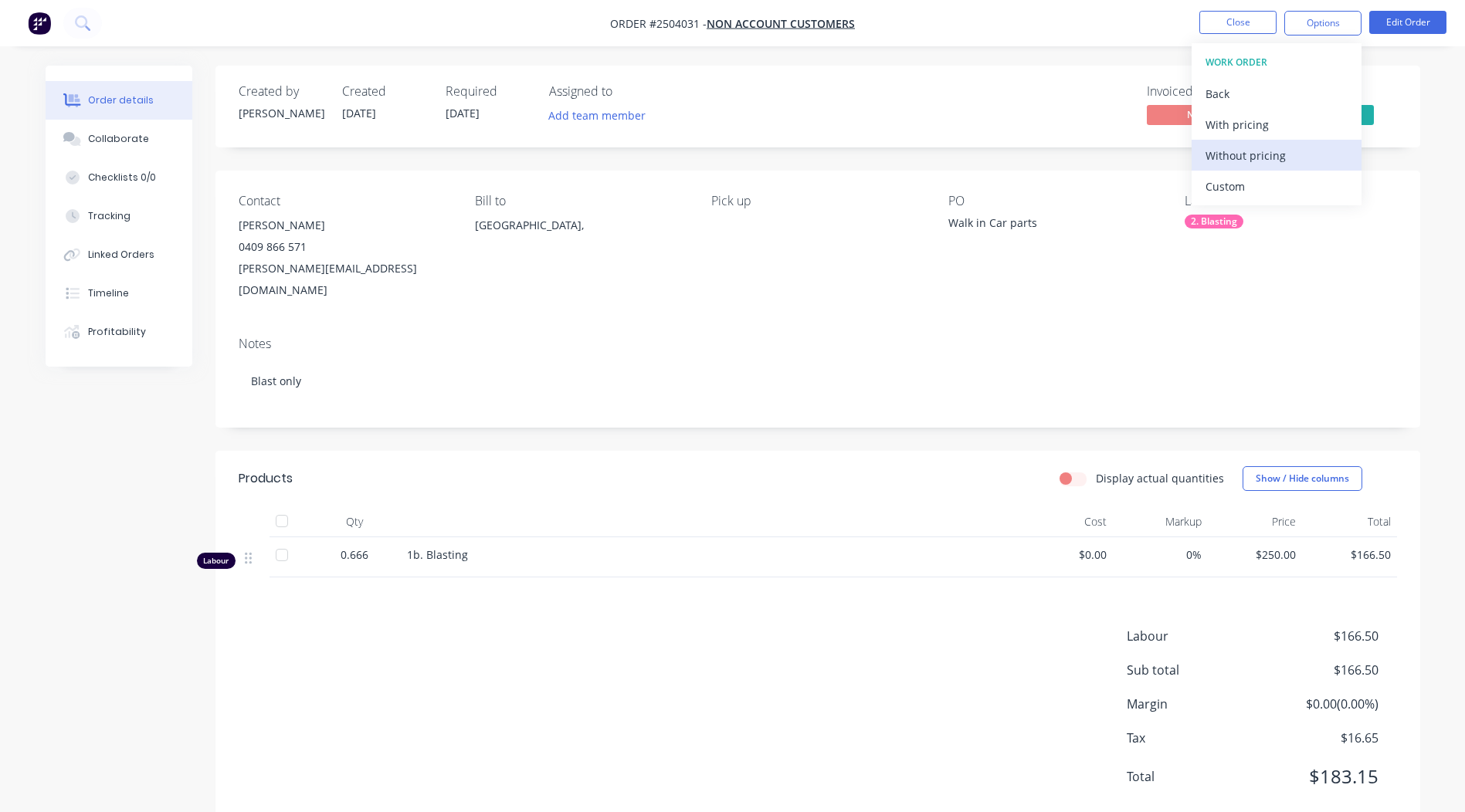
click at [1243, 153] on div "Without pricing" at bounding box center [1276, 156] width 142 height 23
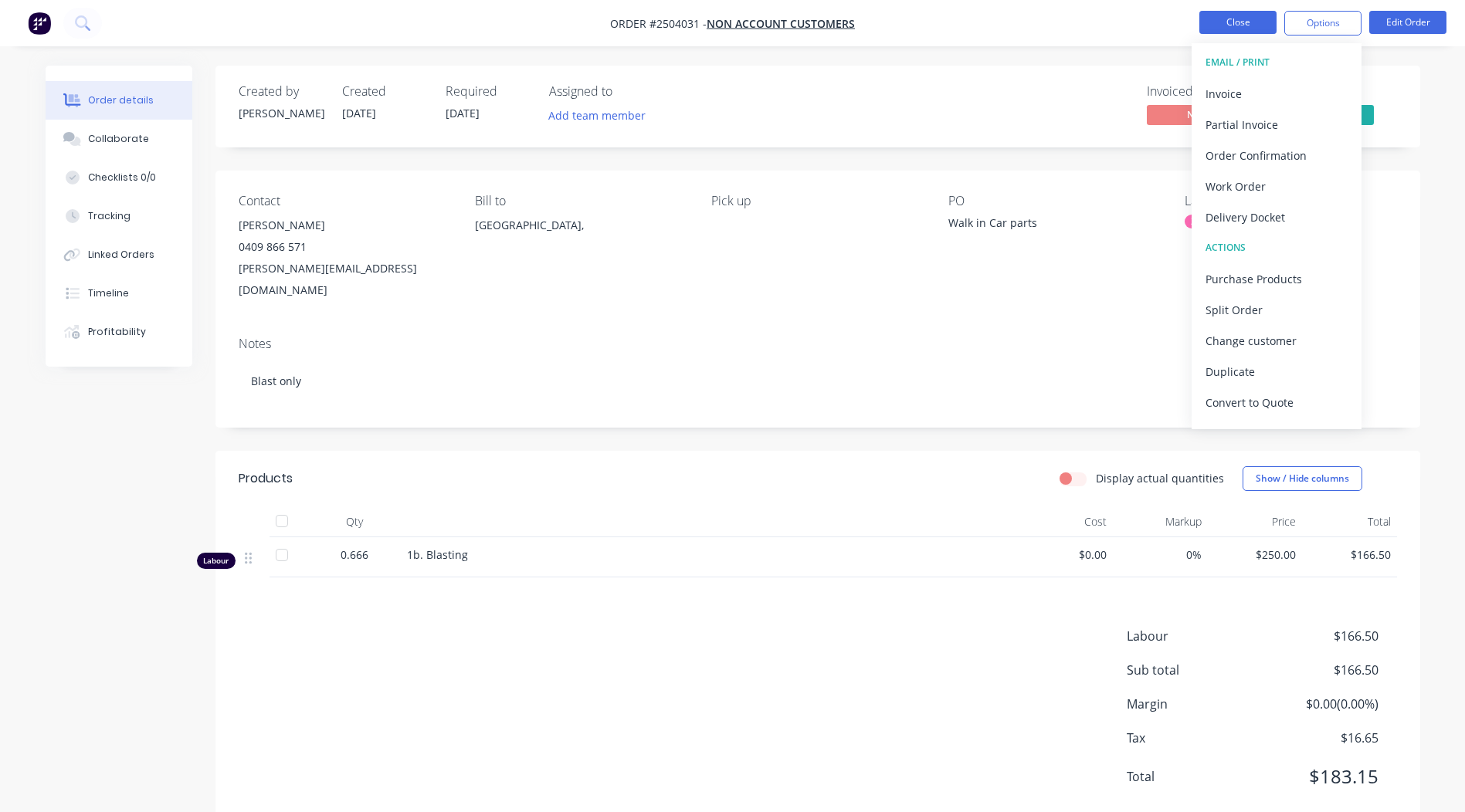
click at [1233, 24] on button "Close" at bounding box center [1238, 22] width 77 height 23
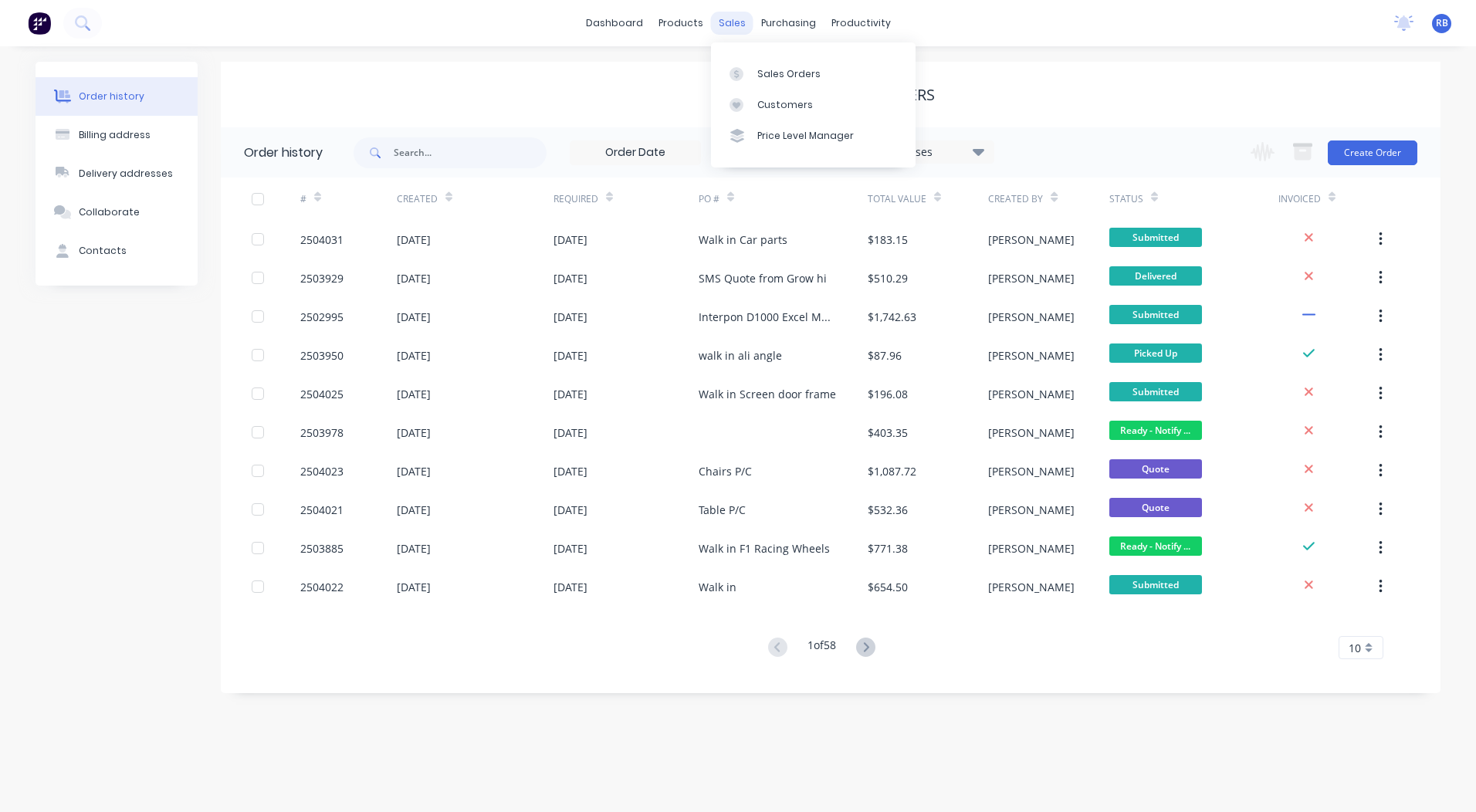
click at [727, 23] on div "sales" at bounding box center [732, 23] width 42 height 23
click at [792, 96] on link "Customers" at bounding box center [813, 104] width 204 height 31
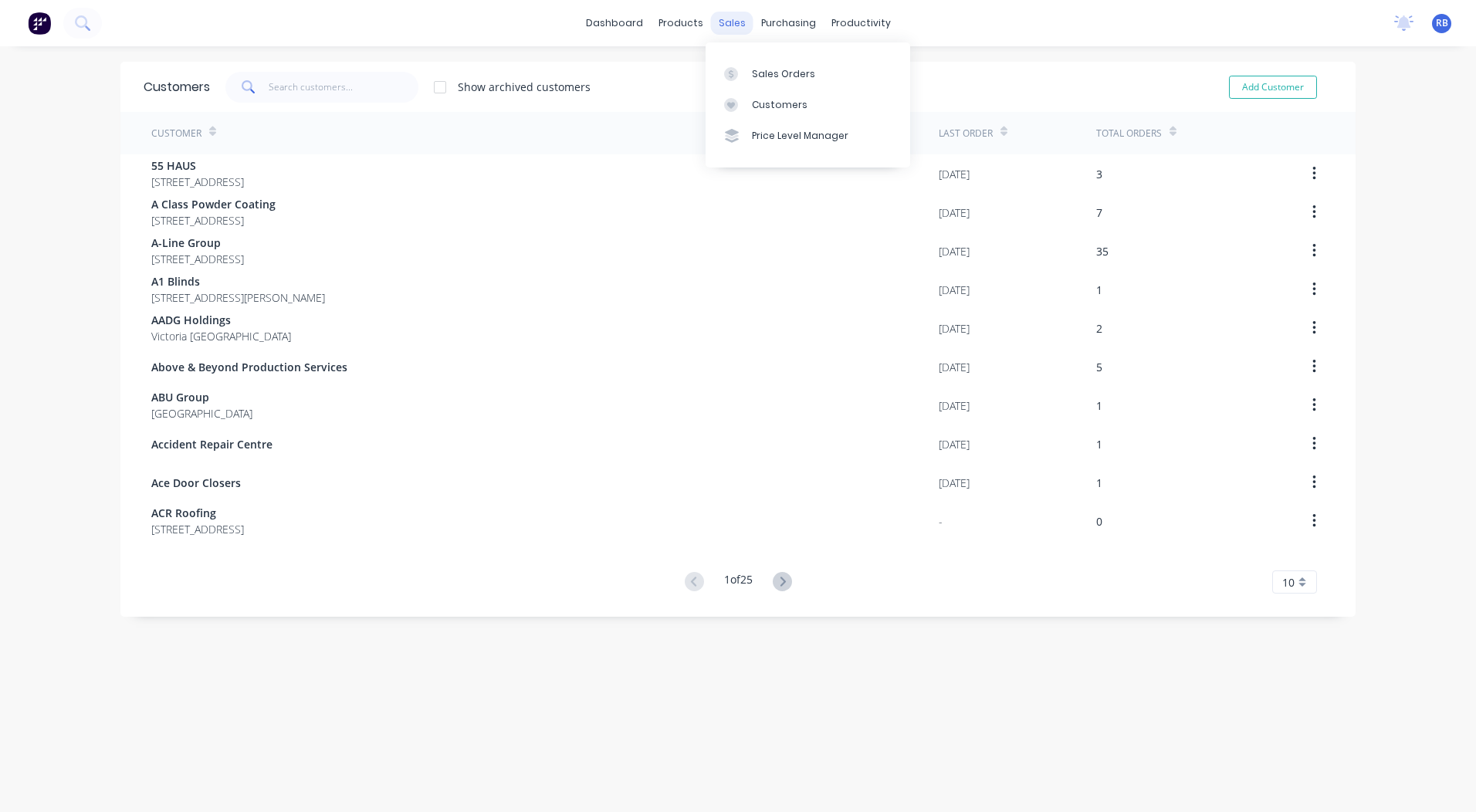
click at [723, 24] on div "sales" at bounding box center [732, 23] width 42 height 23
click at [752, 57] on div "Sales Orders Customers Price Level Manager" at bounding box center [808, 104] width 204 height 125
click at [759, 68] on div "Sales Orders" at bounding box center [784, 75] width 63 height 14
